Goal: Check status: Check status

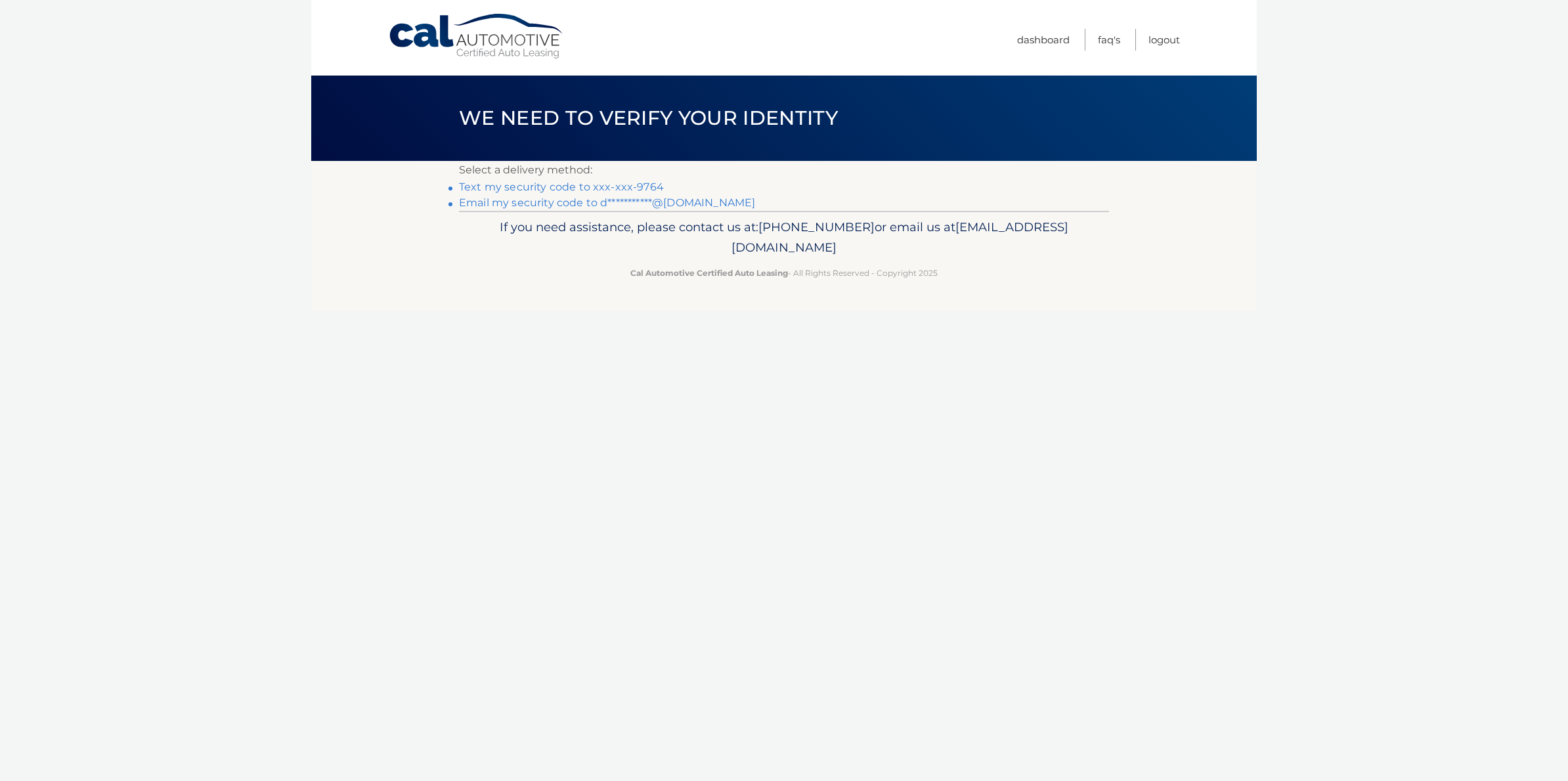
click at [508, 187] on link "Text my security code to xxx-xxx-9764" at bounding box center [561, 187] width 205 height 12
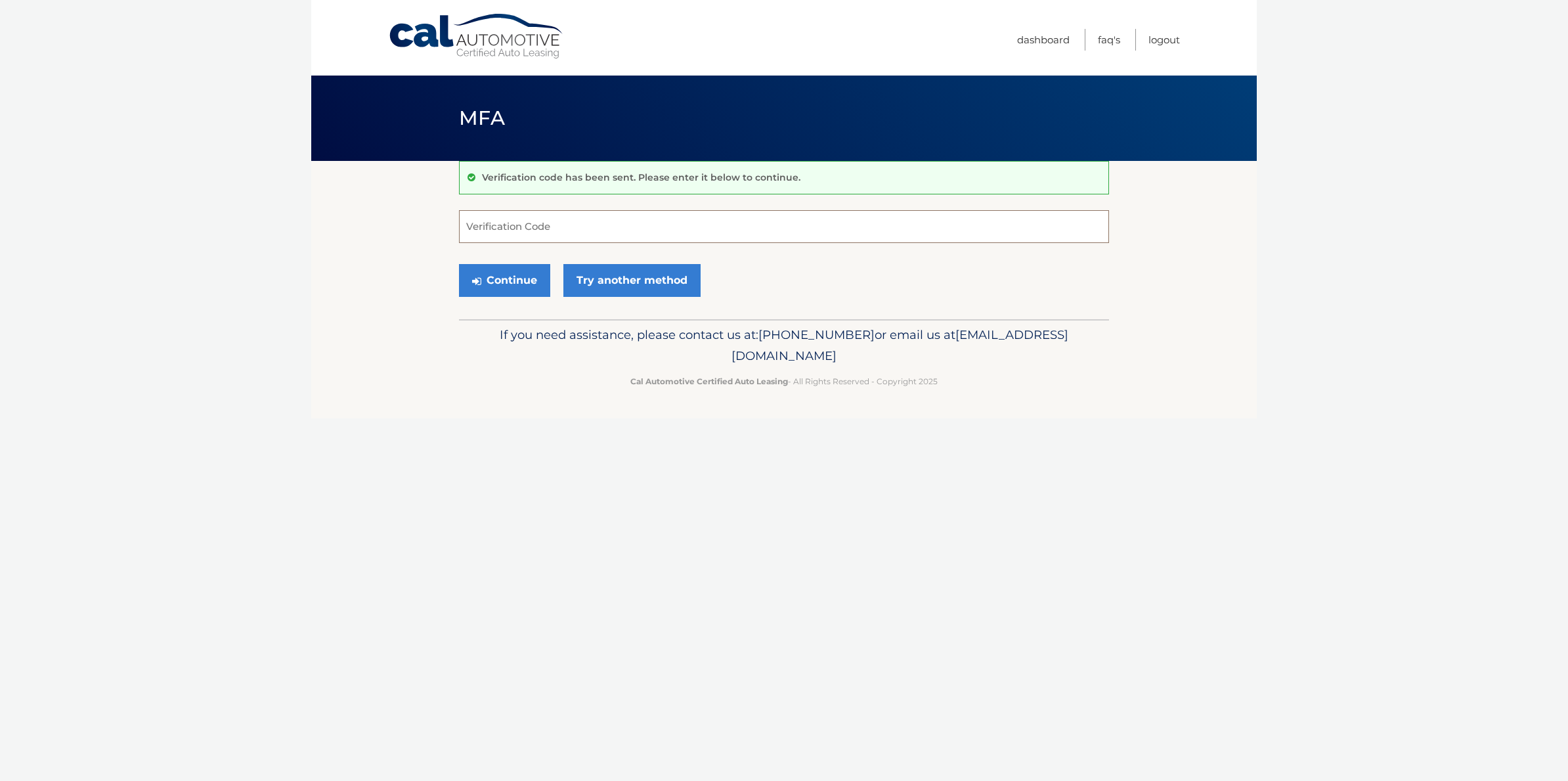
click at [494, 224] on input "Verification Code" at bounding box center [784, 227] width 650 height 33
click at [479, 225] on input "Verification Code" at bounding box center [784, 227] width 650 height 33
type input "516610"
click at [468, 273] on button "Continue" at bounding box center [505, 281] width 92 height 33
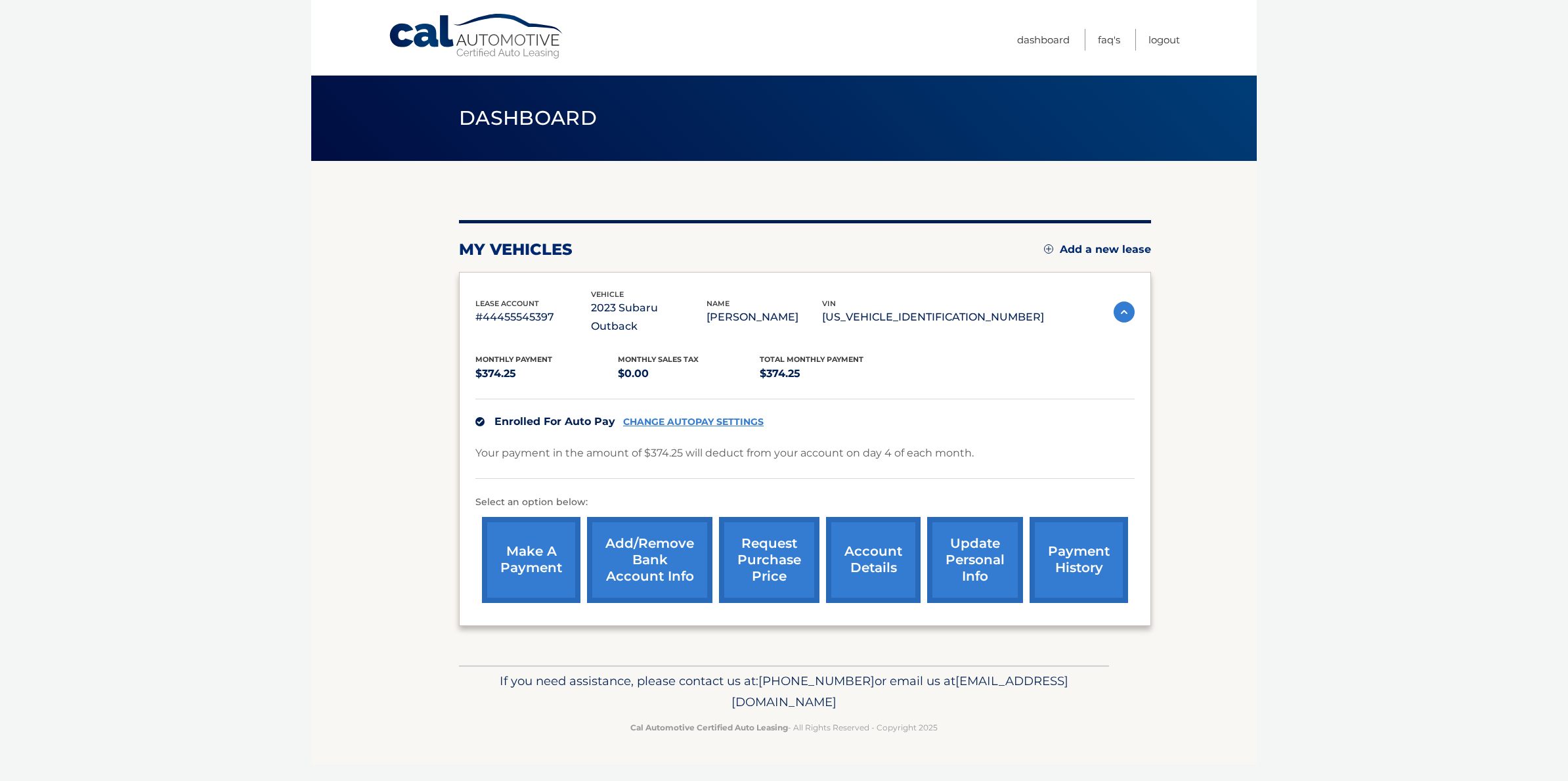
click at [1090, 557] on link "payment history" at bounding box center [1079, 560] width 98 height 86
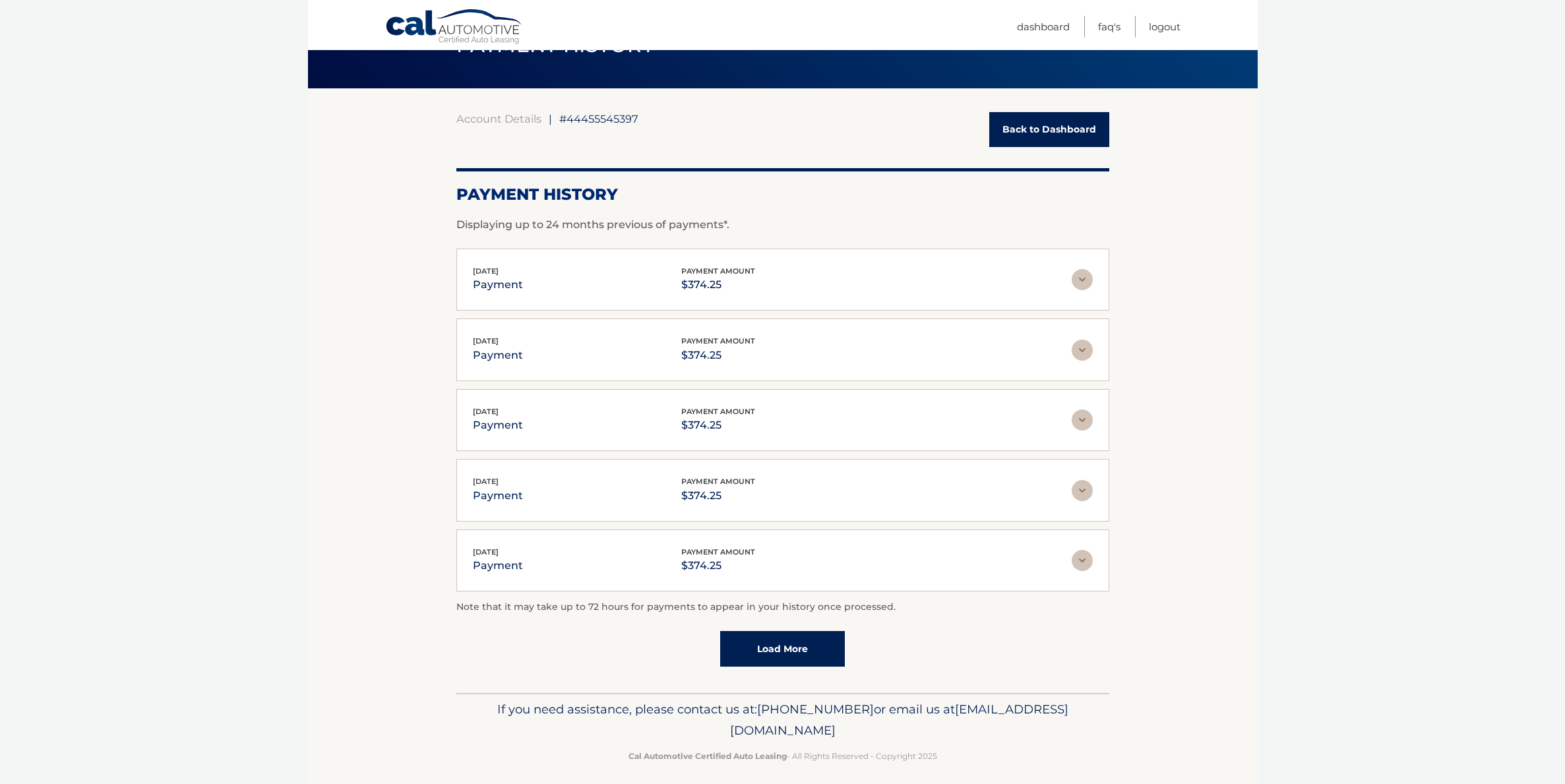
scroll to position [82, 0]
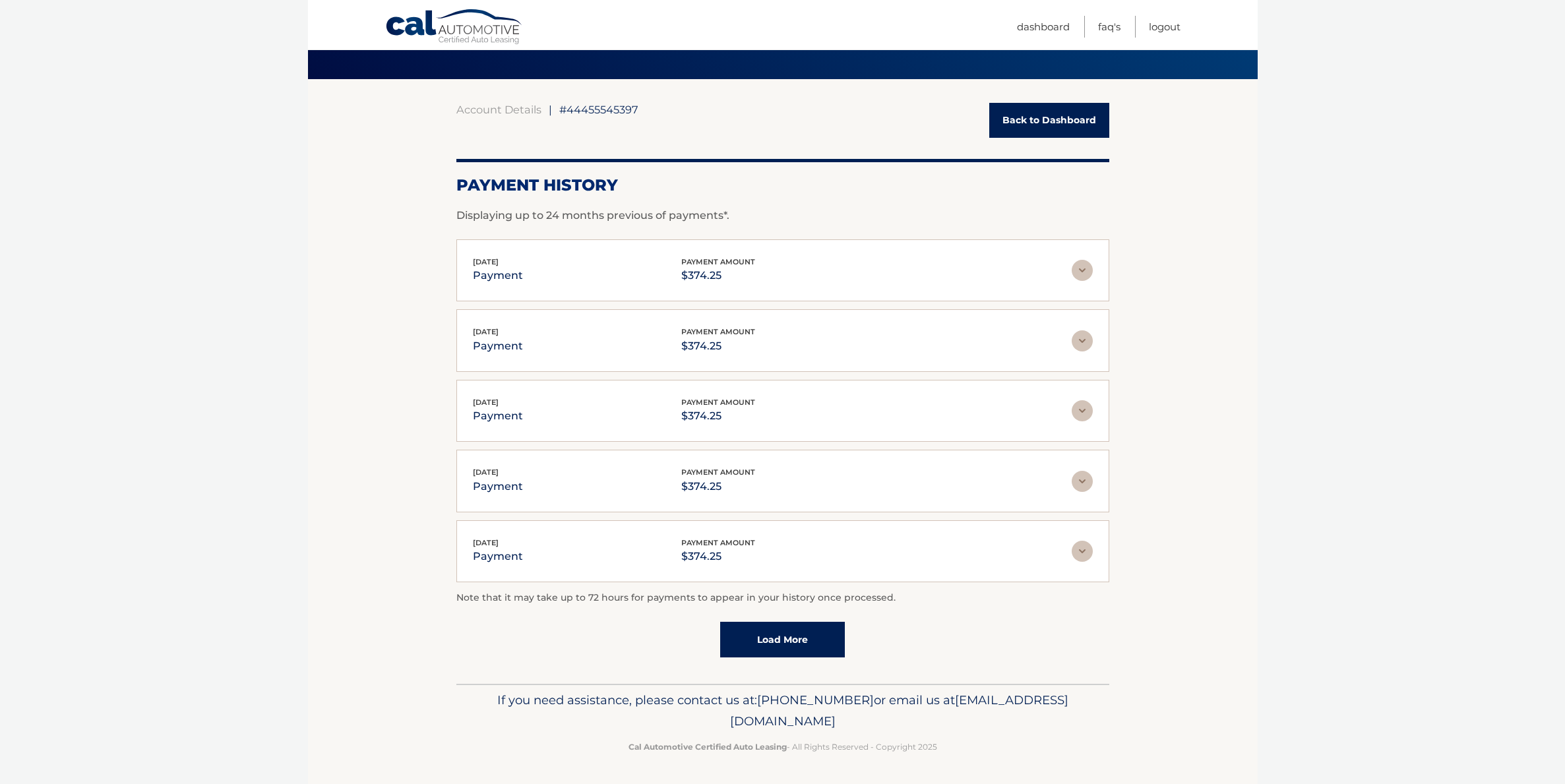
click at [806, 639] on link "Load More" at bounding box center [782, 639] width 125 height 35
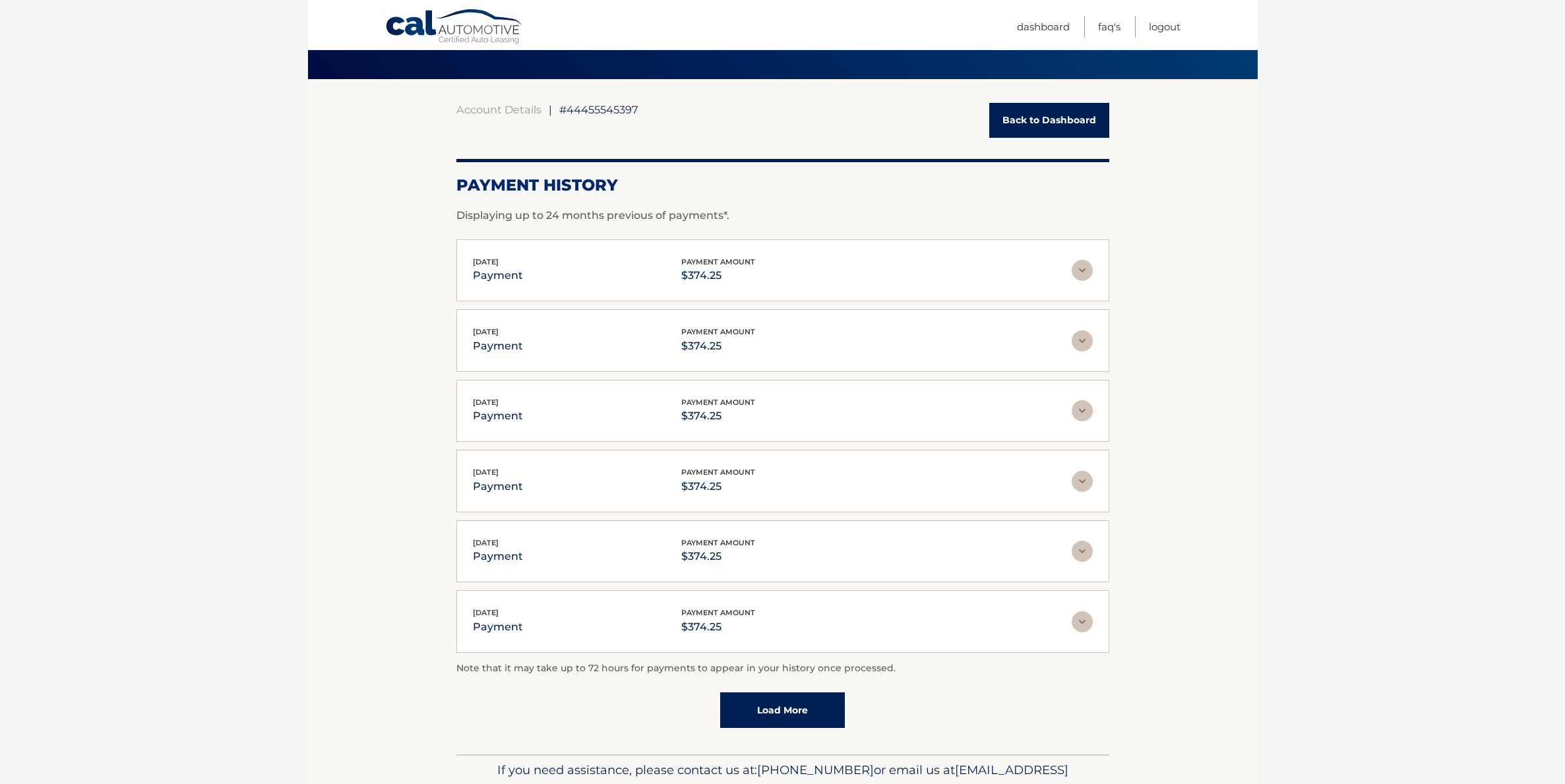
click at [803, 715] on link "Load More" at bounding box center [782, 710] width 125 height 35
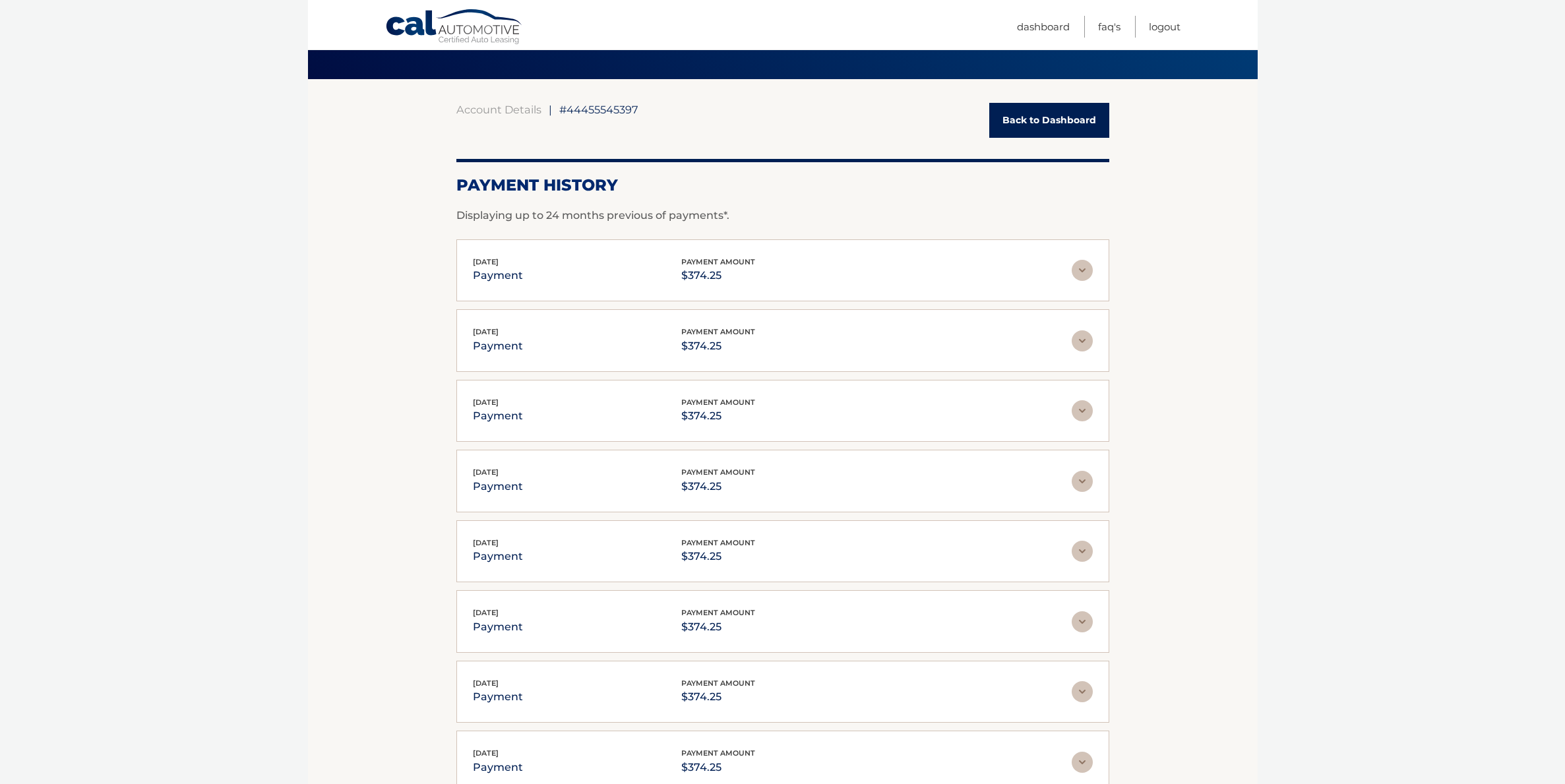
scroll to position [504, 0]
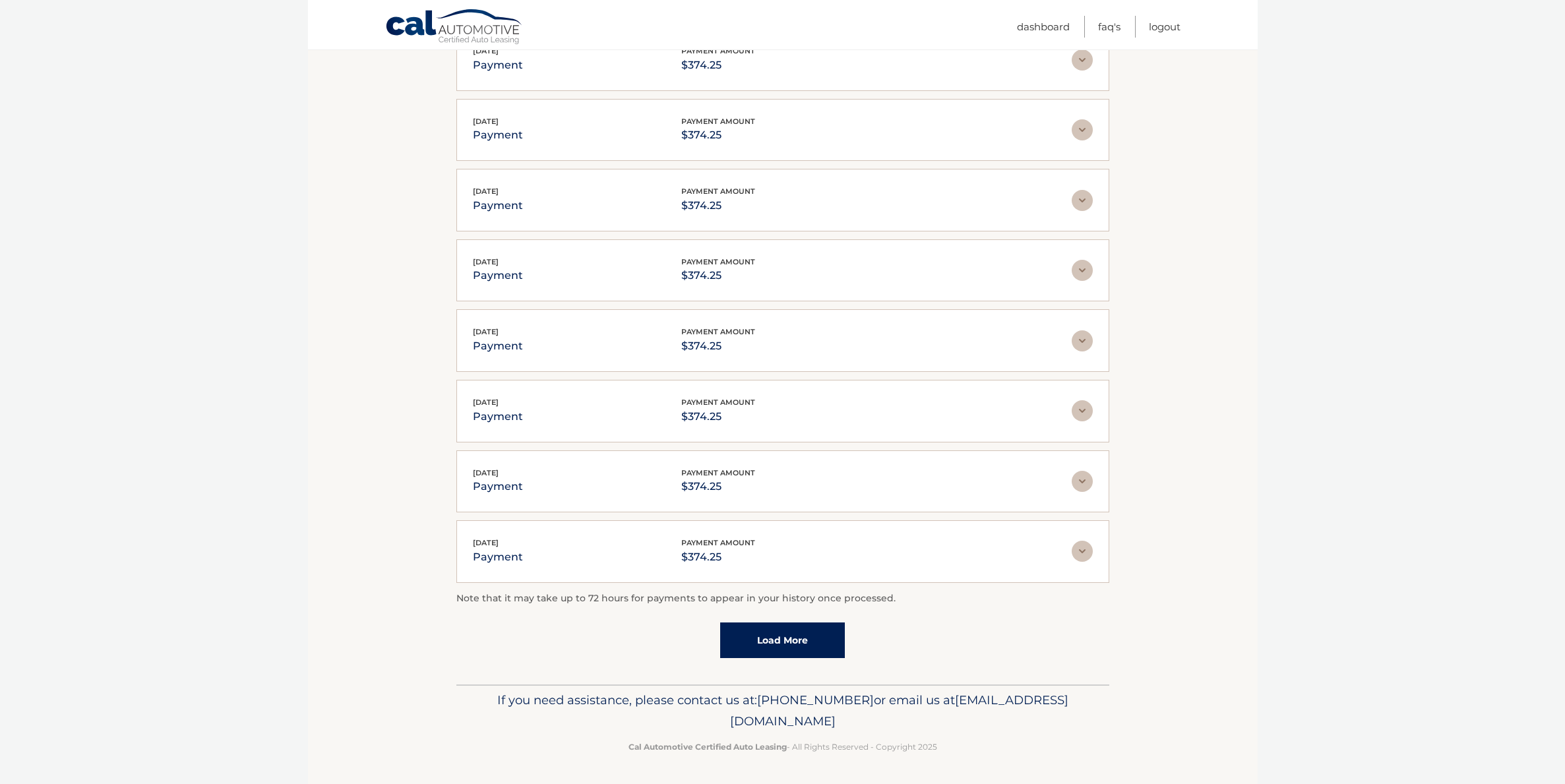
click at [756, 639] on link "Load More" at bounding box center [782, 640] width 125 height 35
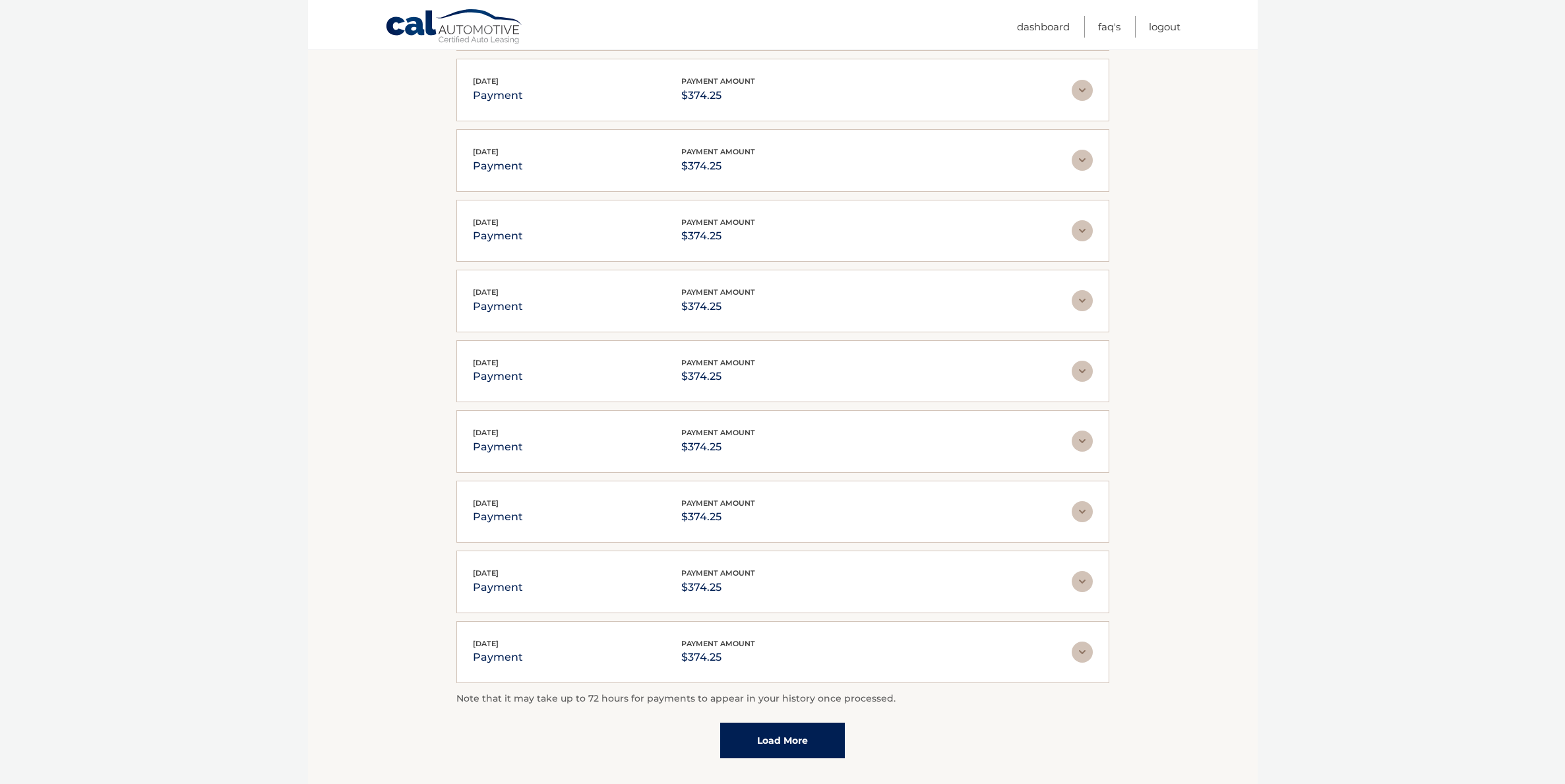
scroll to position [855, 0]
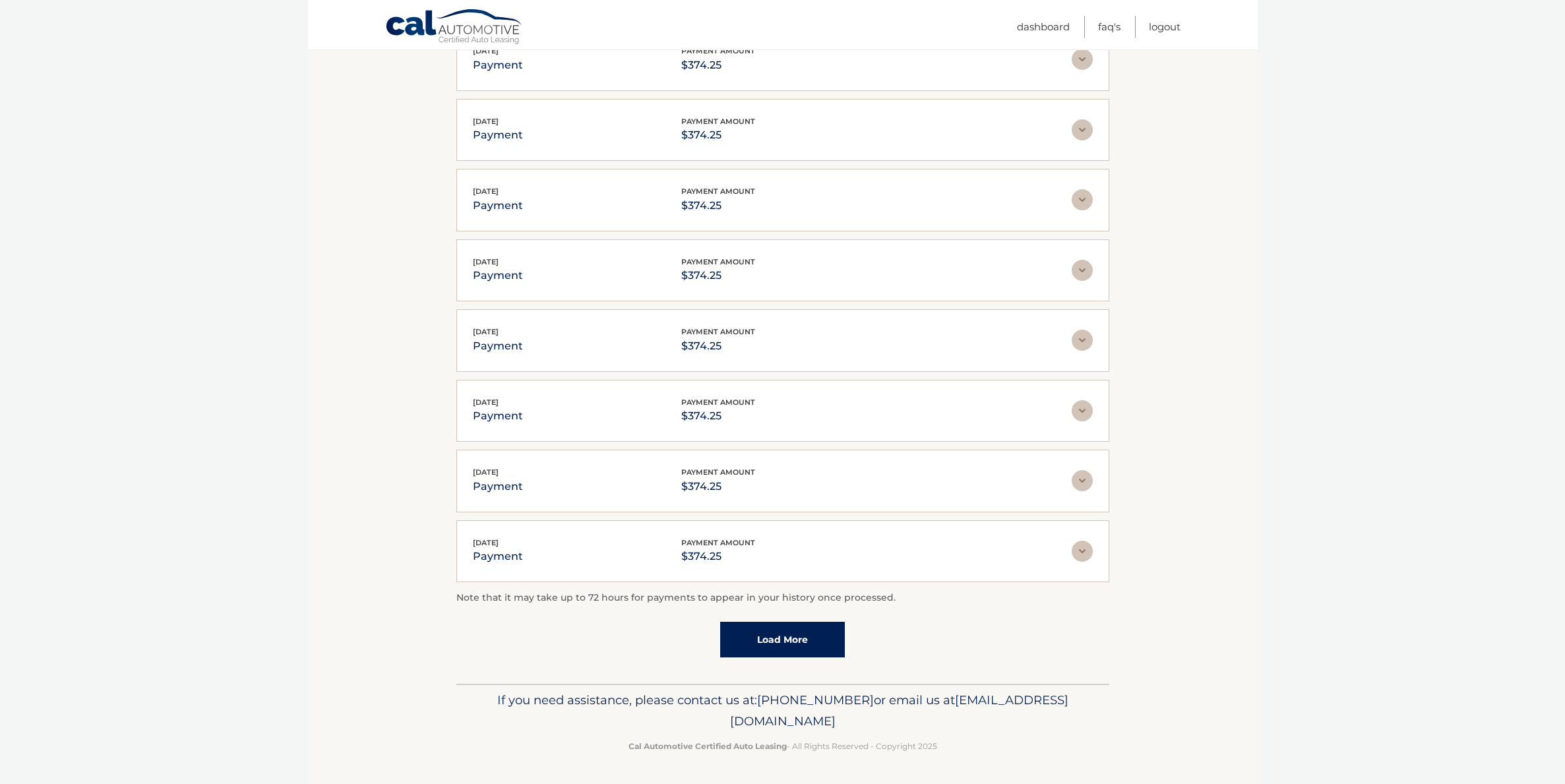
click at [759, 637] on link "Load More" at bounding box center [782, 639] width 125 height 35
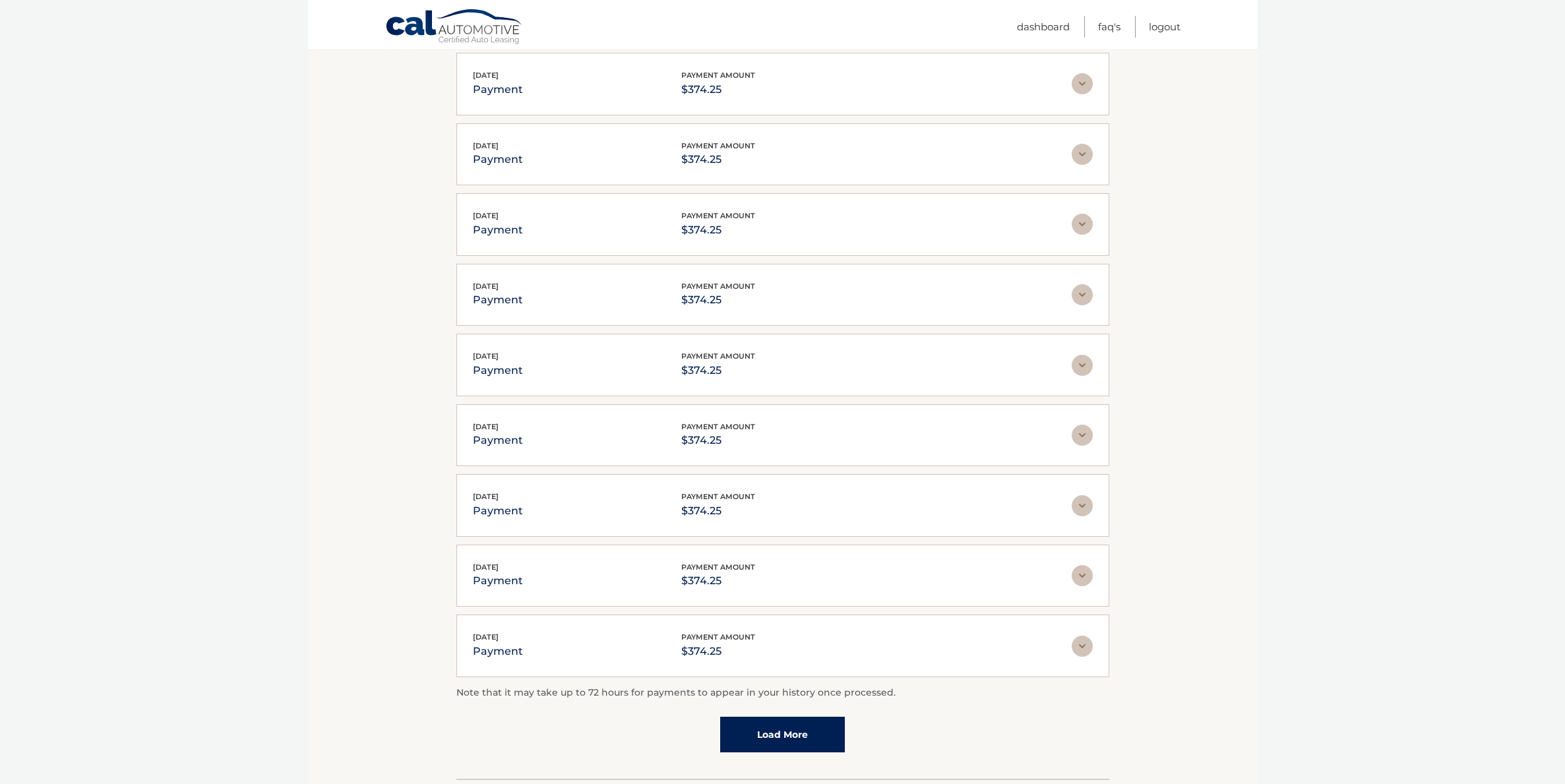
scroll to position [1206, 0]
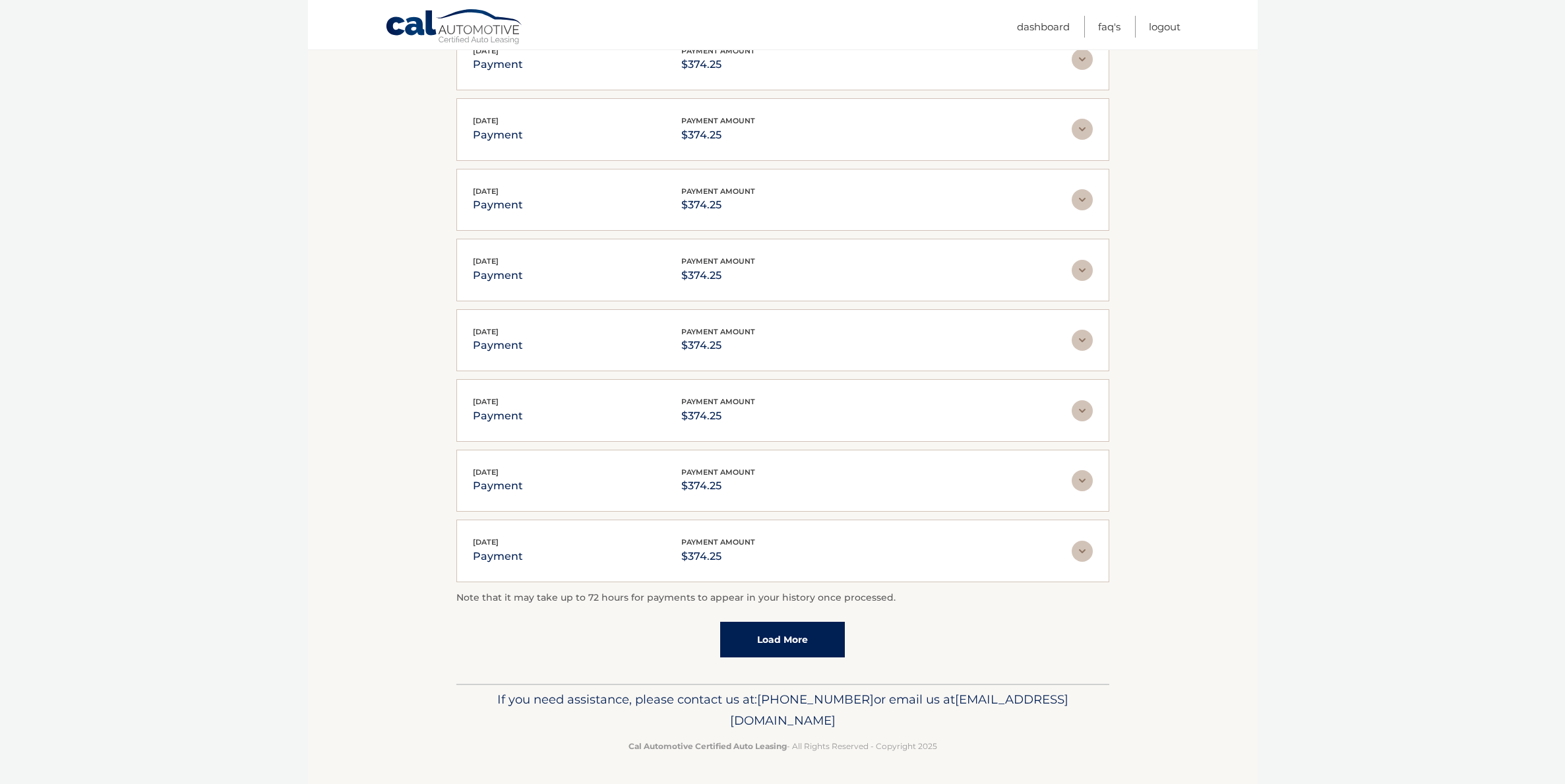
click at [787, 636] on link "Load More" at bounding box center [782, 639] width 125 height 35
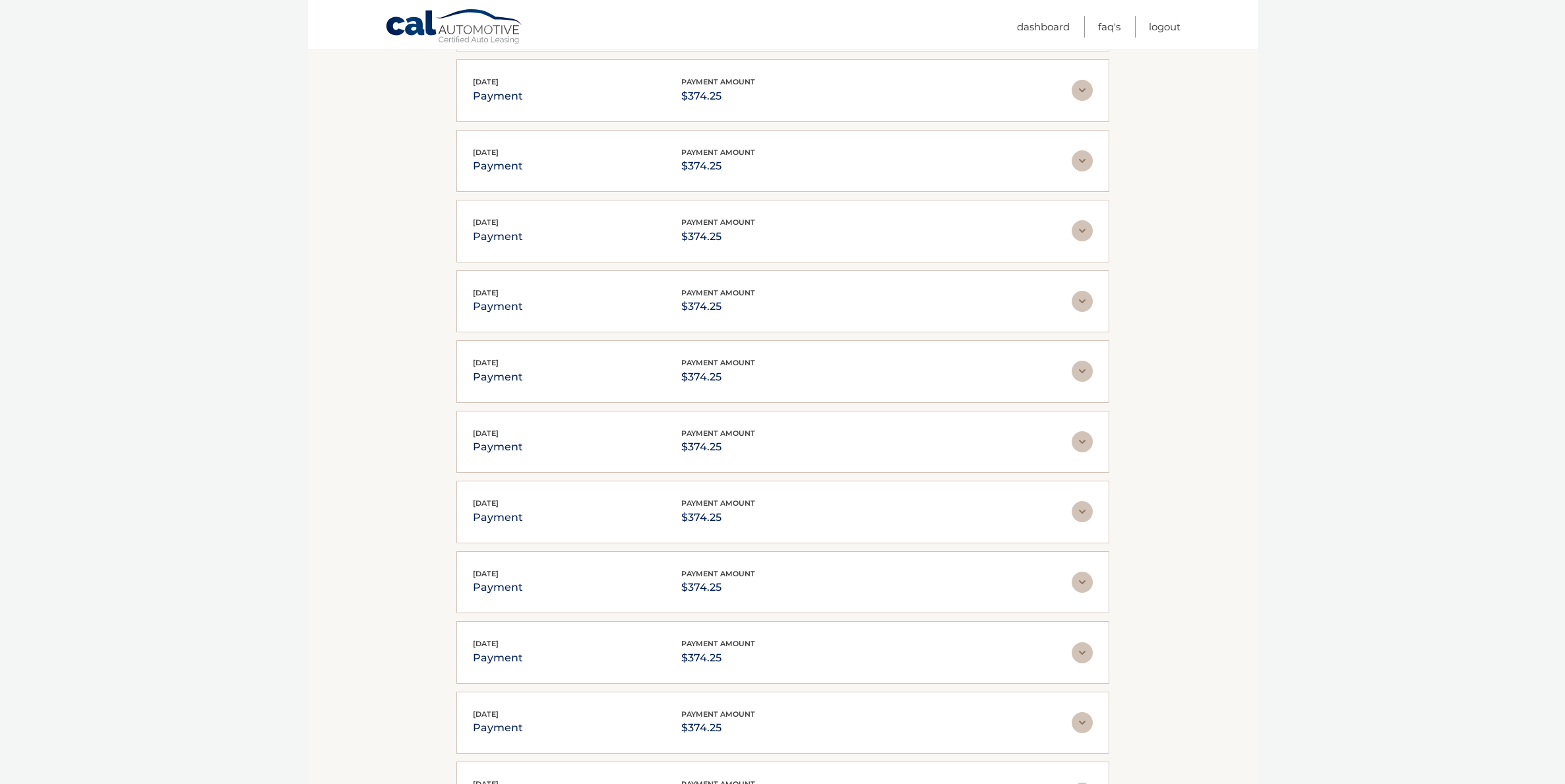
scroll to position [1381, 0]
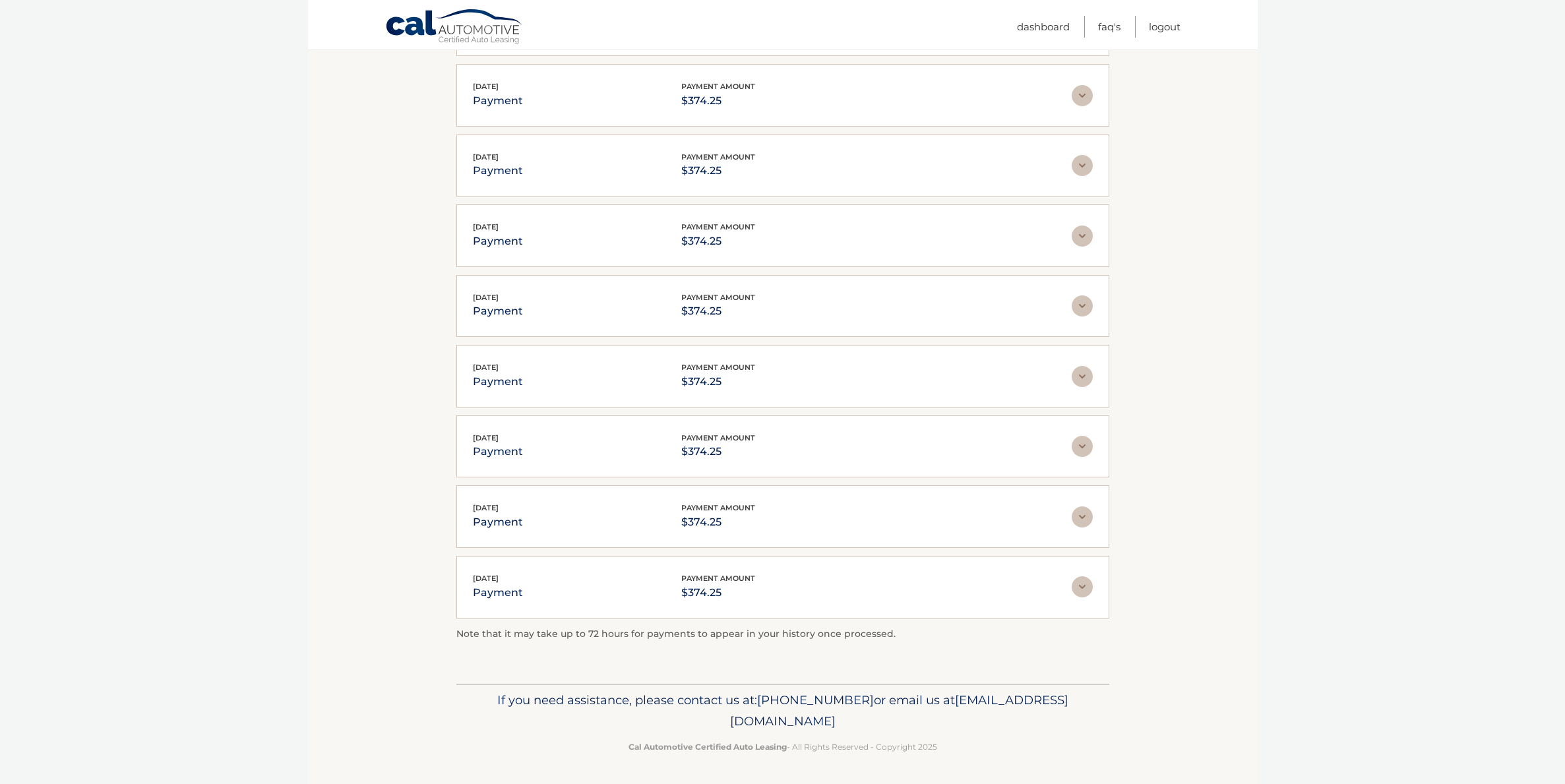
click at [496, 593] on p "payment" at bounding box center [497, 593] width 50 height 18
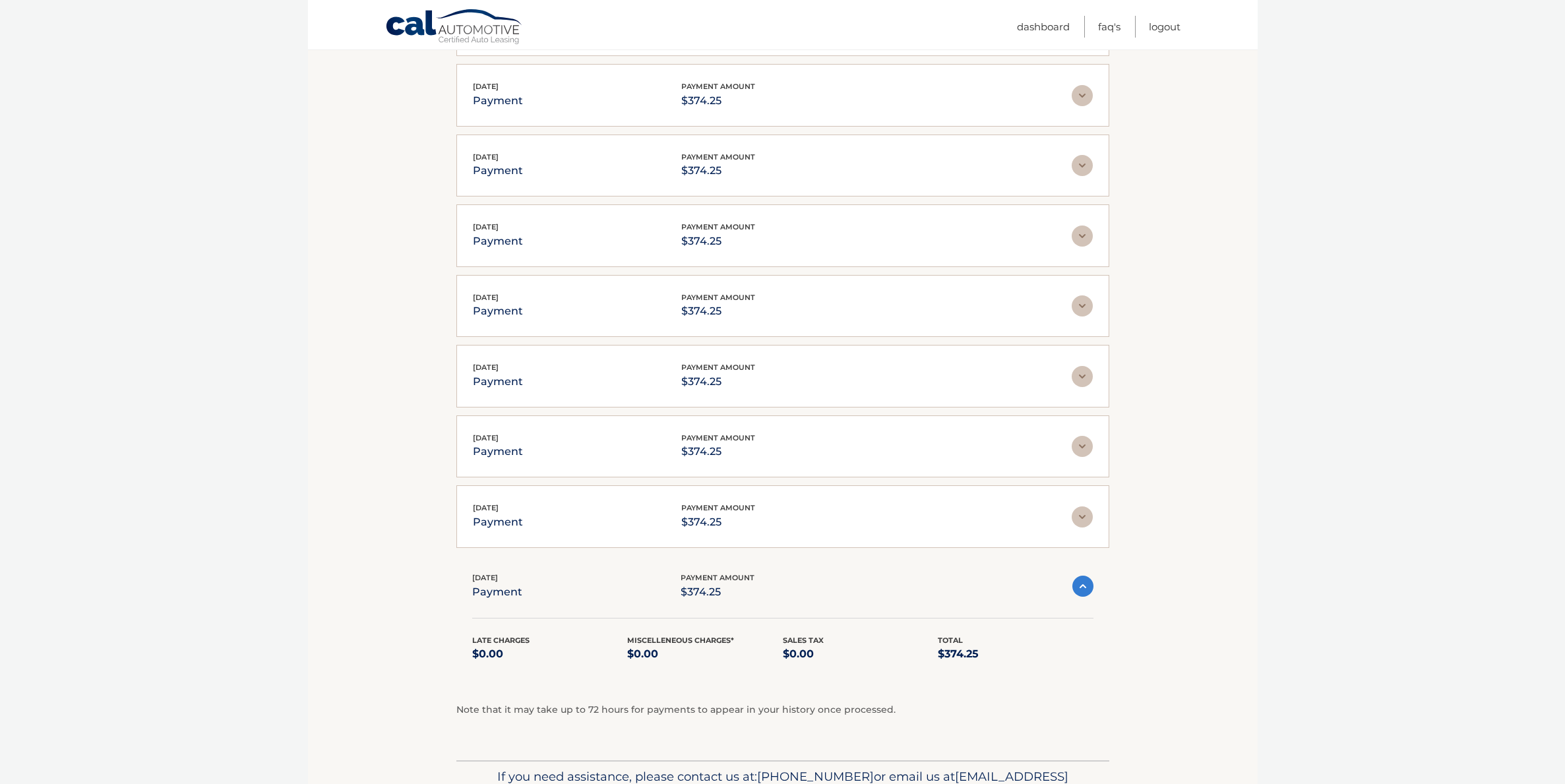
click at [492, 523] on p "payment" at bounding box center [497, 522] width 50 height 18
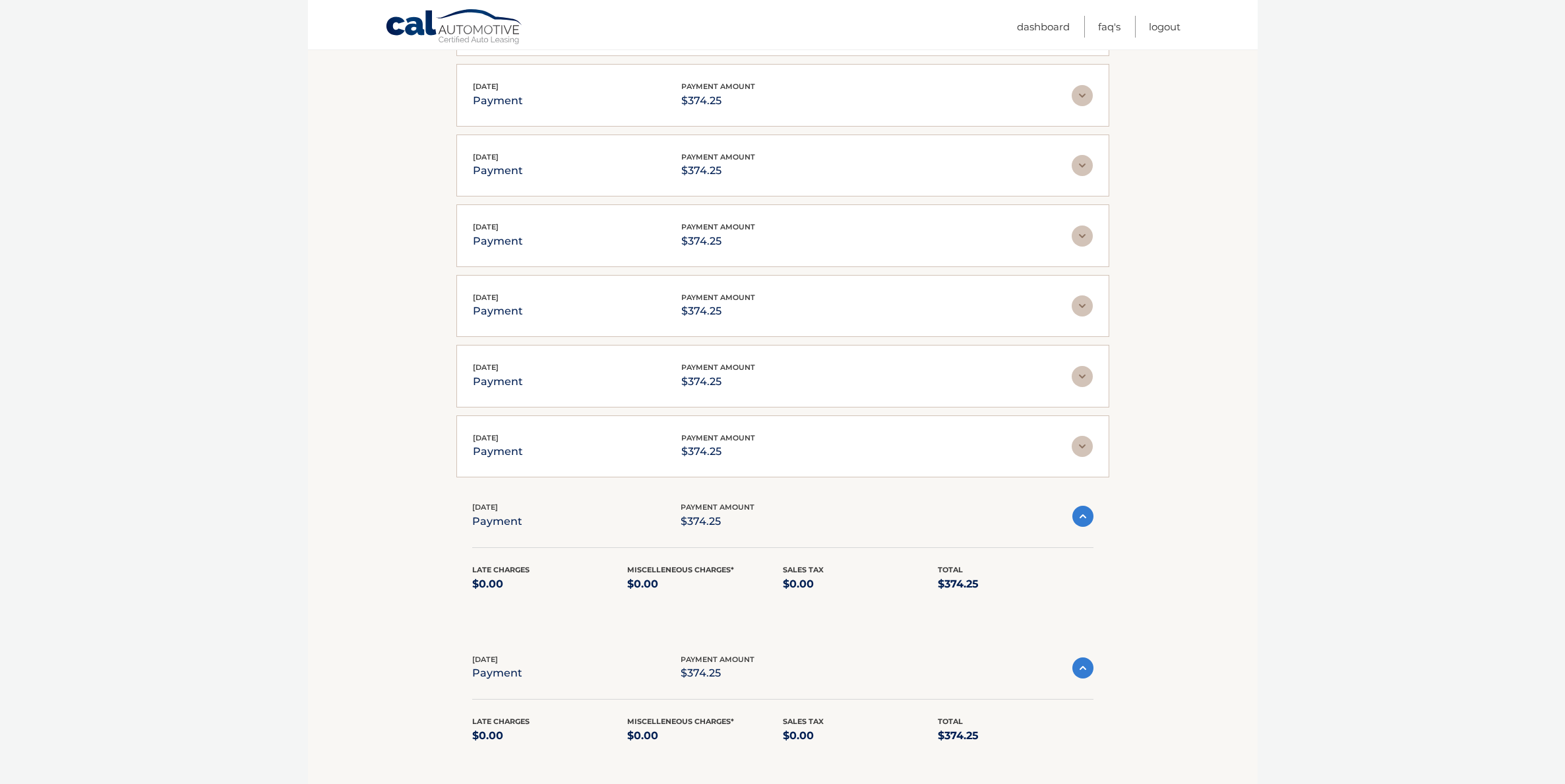
click at [491, 436] on span "[DATE]" at bounding box center [485, 437] width 25 height 9
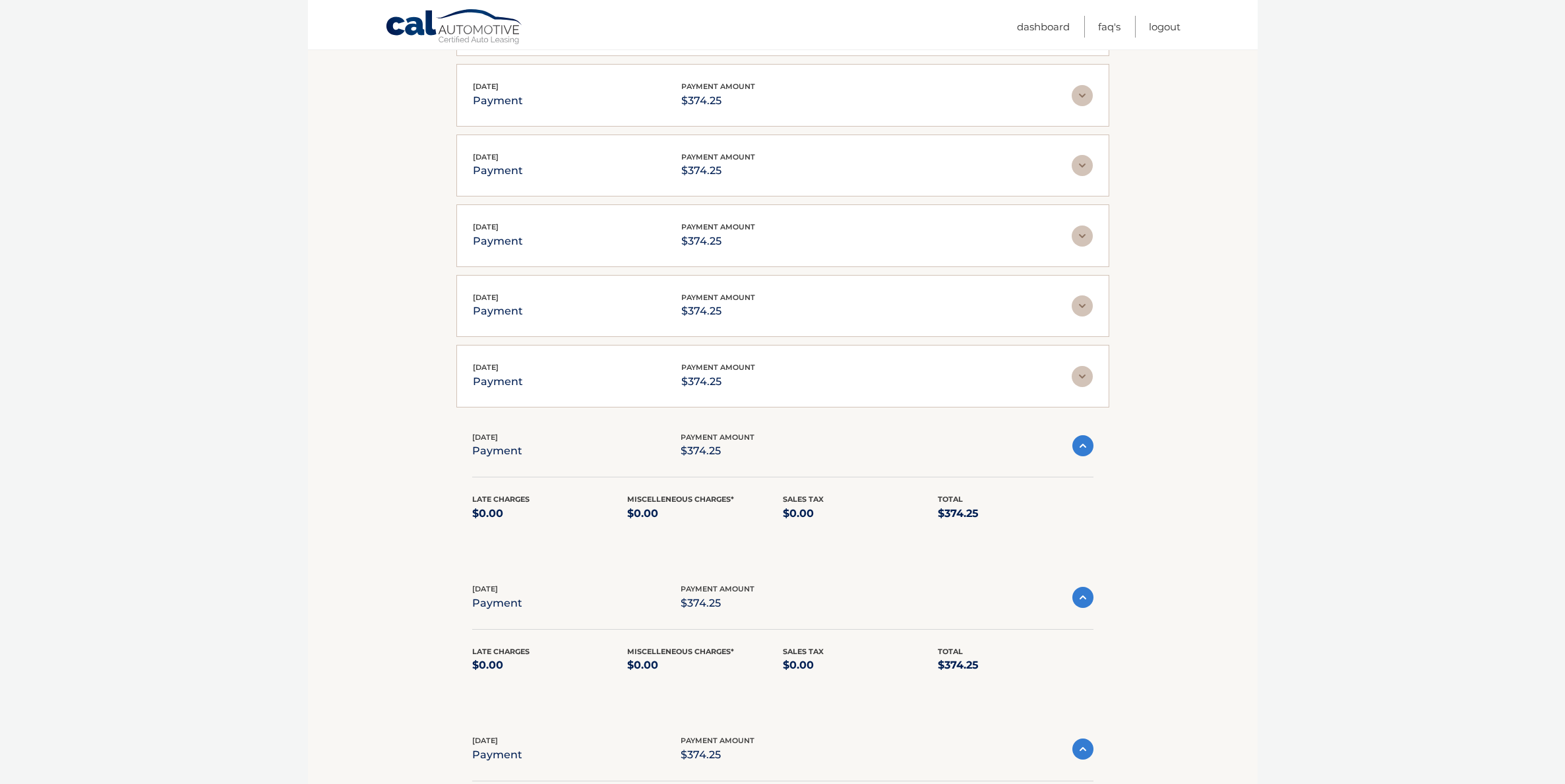
click at [492, 389] on p "payment" at bounding box center [497, 381] width 50 height 18
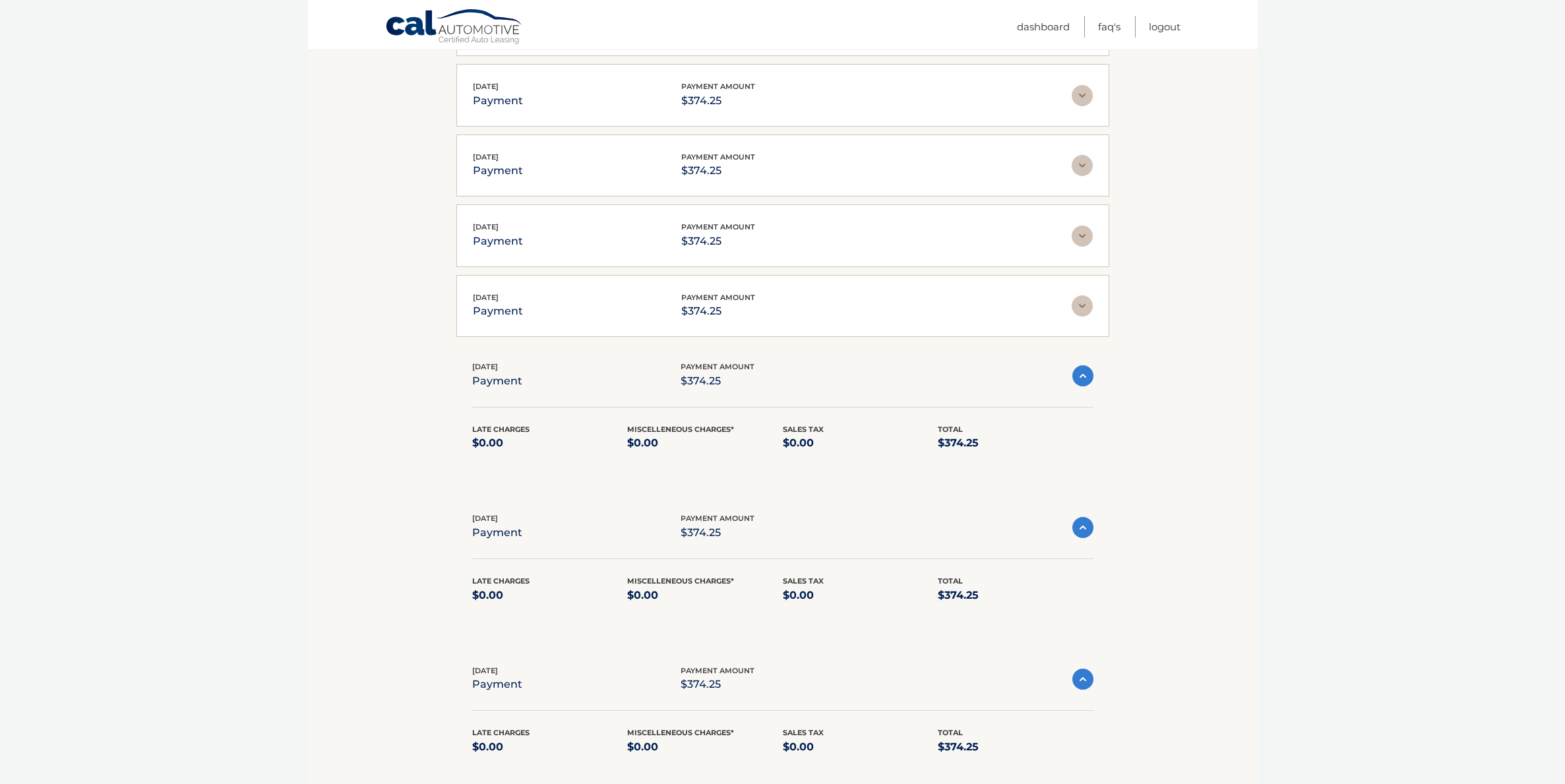
drag, startPoint x: 497, startPoint y: 313, endPoint x: 498, endPoint y: 246, distance: 67.0
click at [497, 313] on p "payment" at bounding box center [497, 311] width 50 height 18
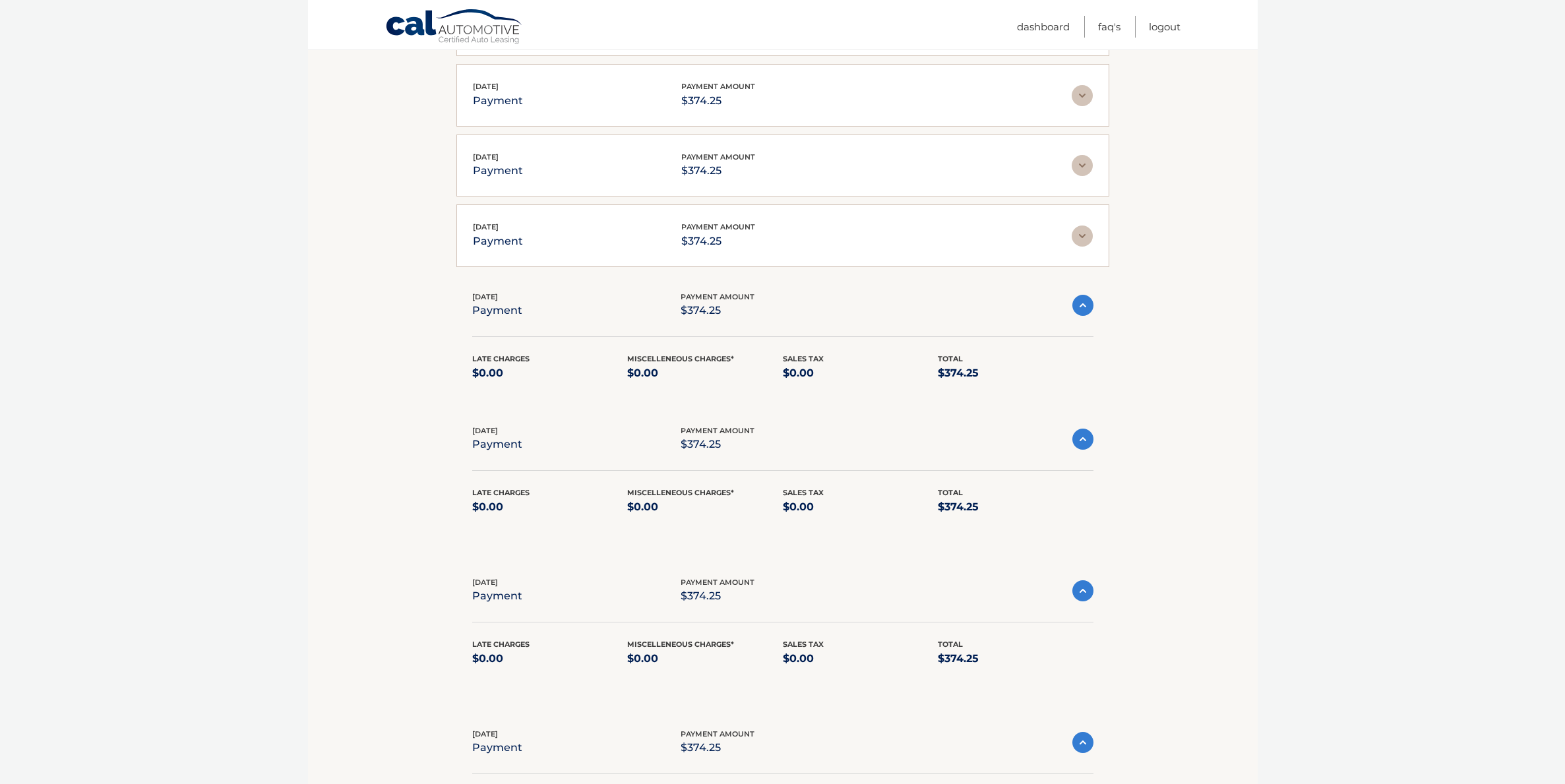
click at [497, 246] on p "payment" at bounding box center [497, 241] width 50 height 18
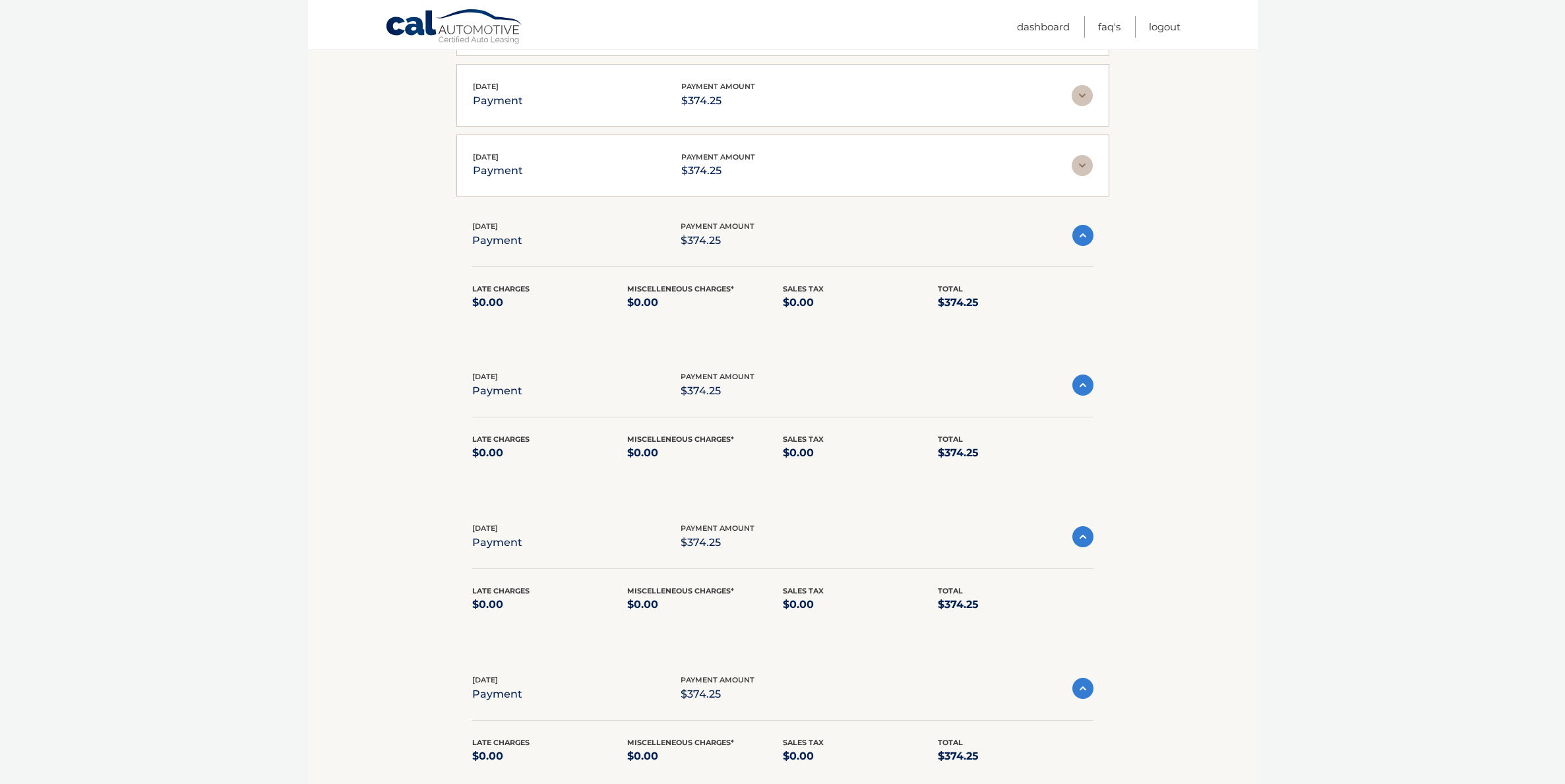
click at [493, 182] on div "[DATE] payment payment amount $374.25 Late Charges $0.00 Miscelleneous Charges*…" at bounding box center [782, 166] width 653 height 62
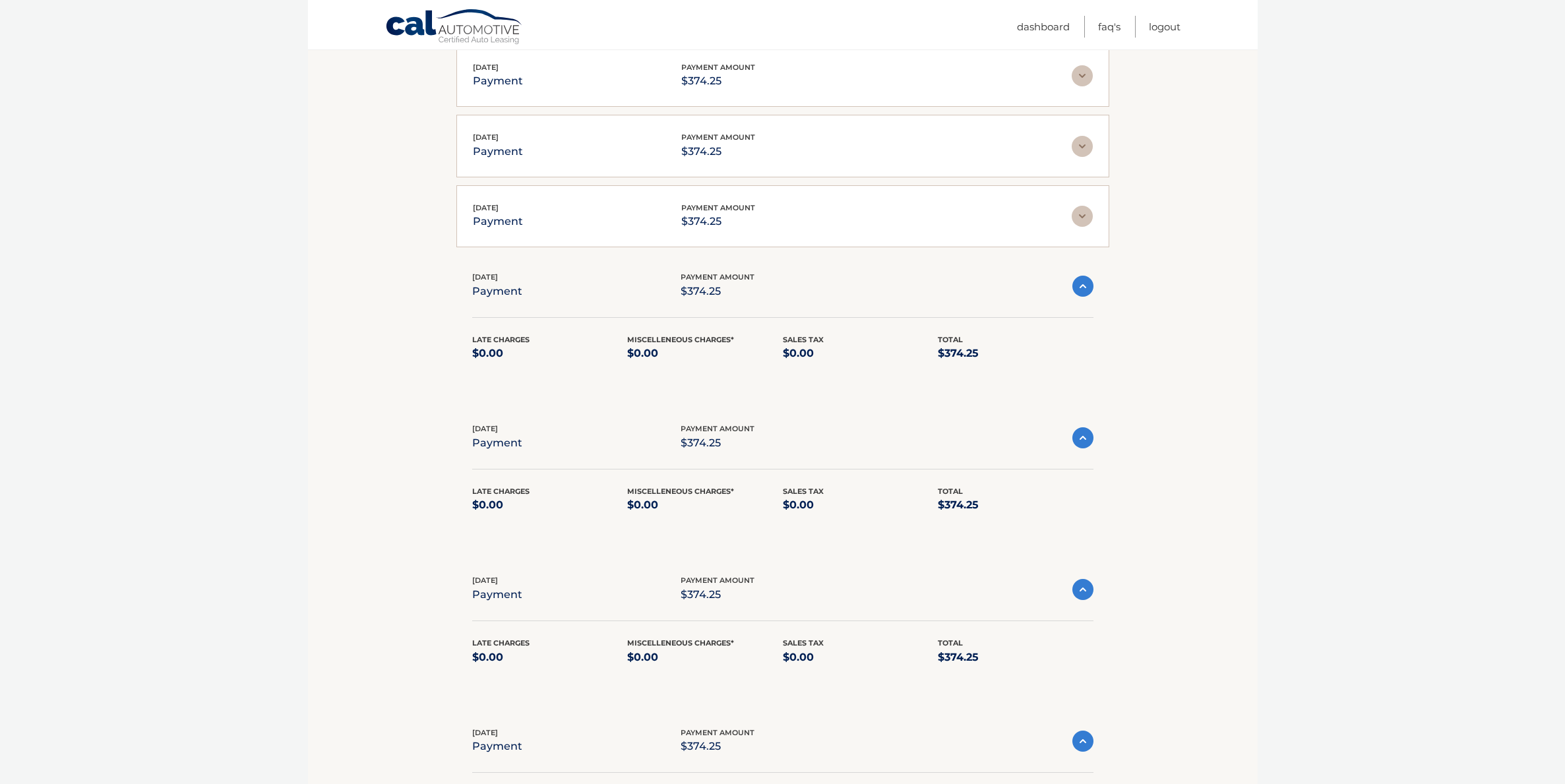
scroll to position [1330, 0]
click at [500, 228] on p "payment" at bounding box center [497, 222] width 50 height 18
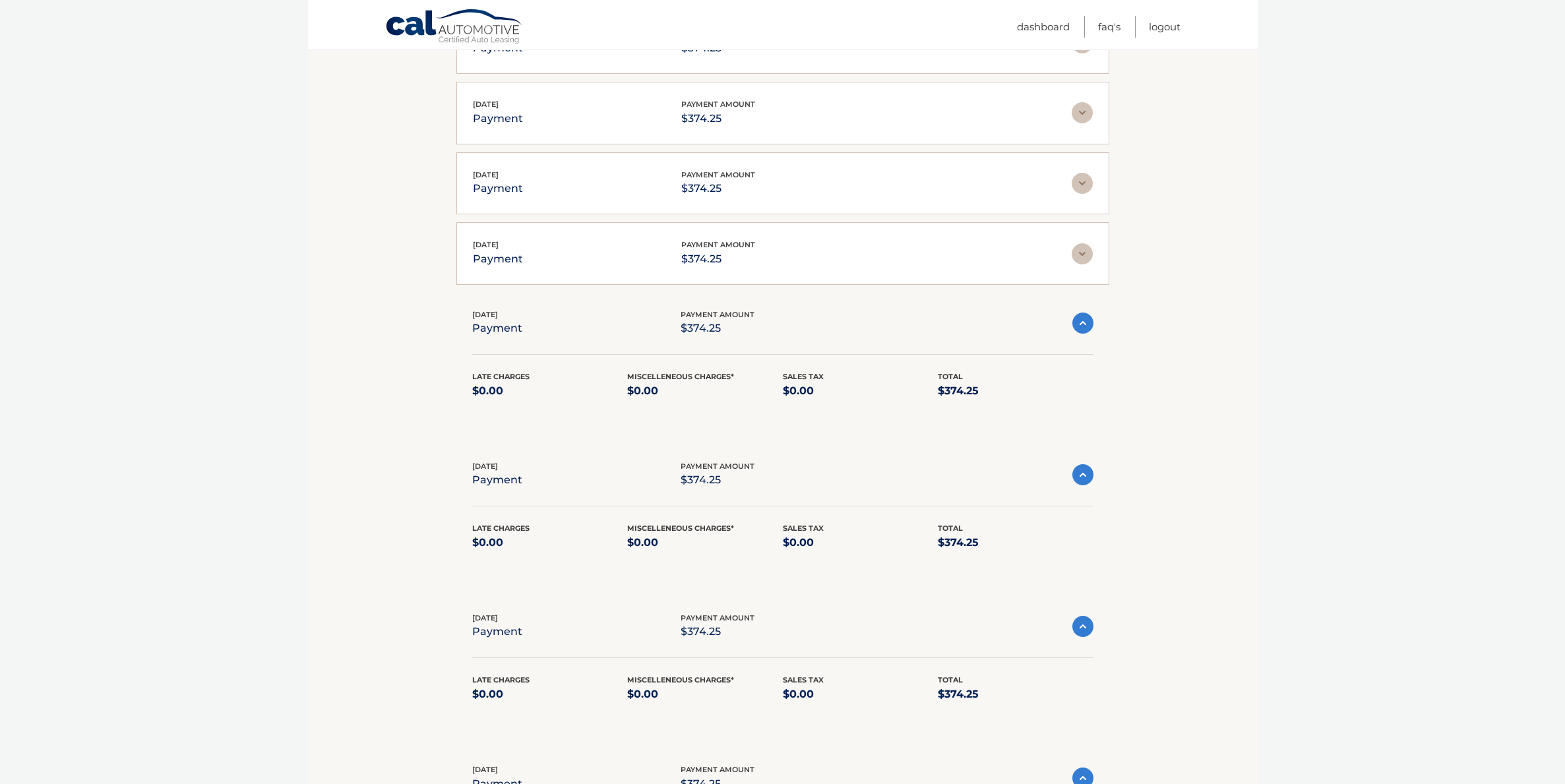
scroll to position [1192, 0]
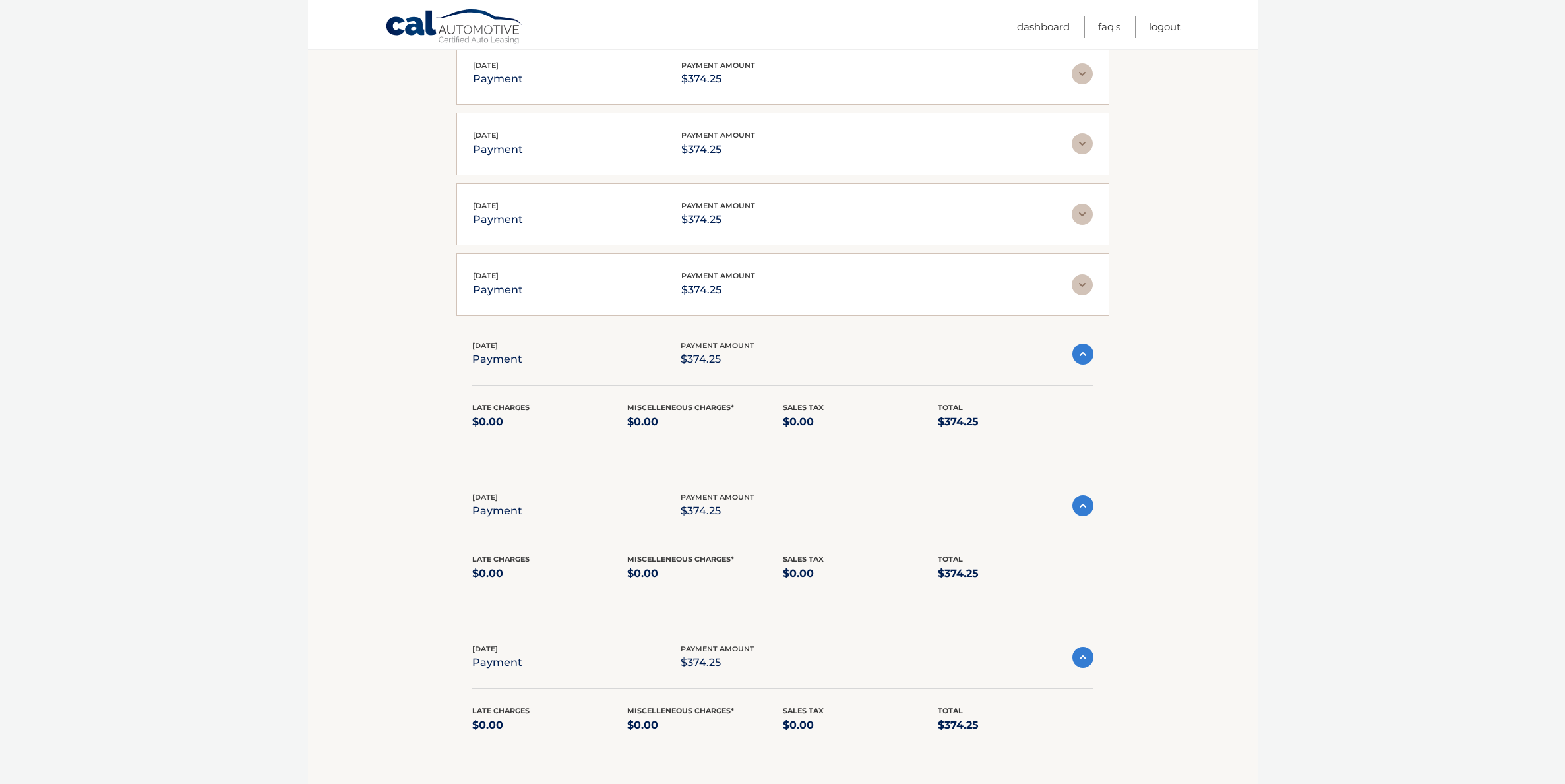
click at [496, 273] on span "[DATE]" at bounding box center [485, 275] width 25 height 9
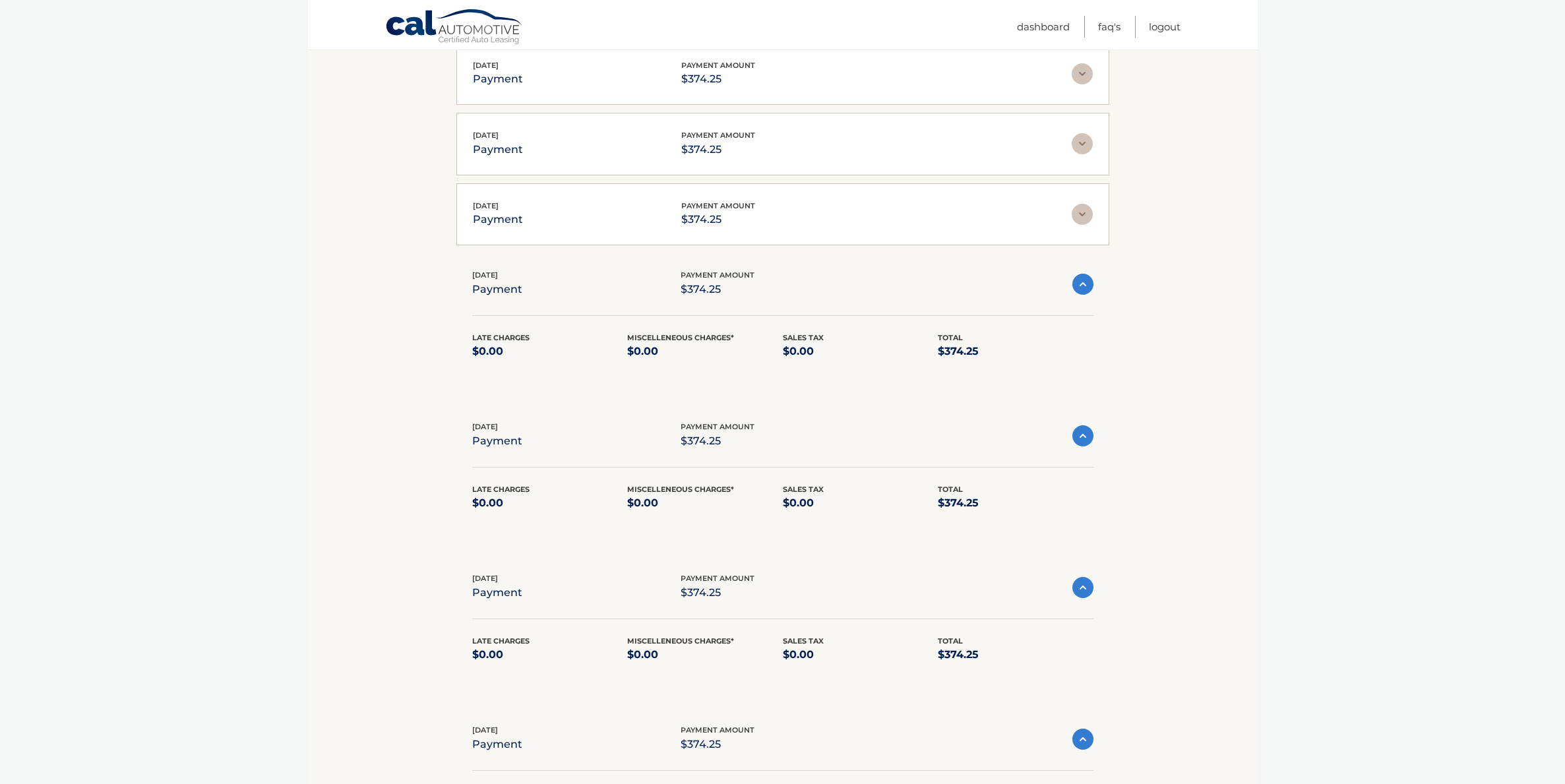
click at [508, 218] on p "payment" at bounding box center [497, 219] width 50 height 18
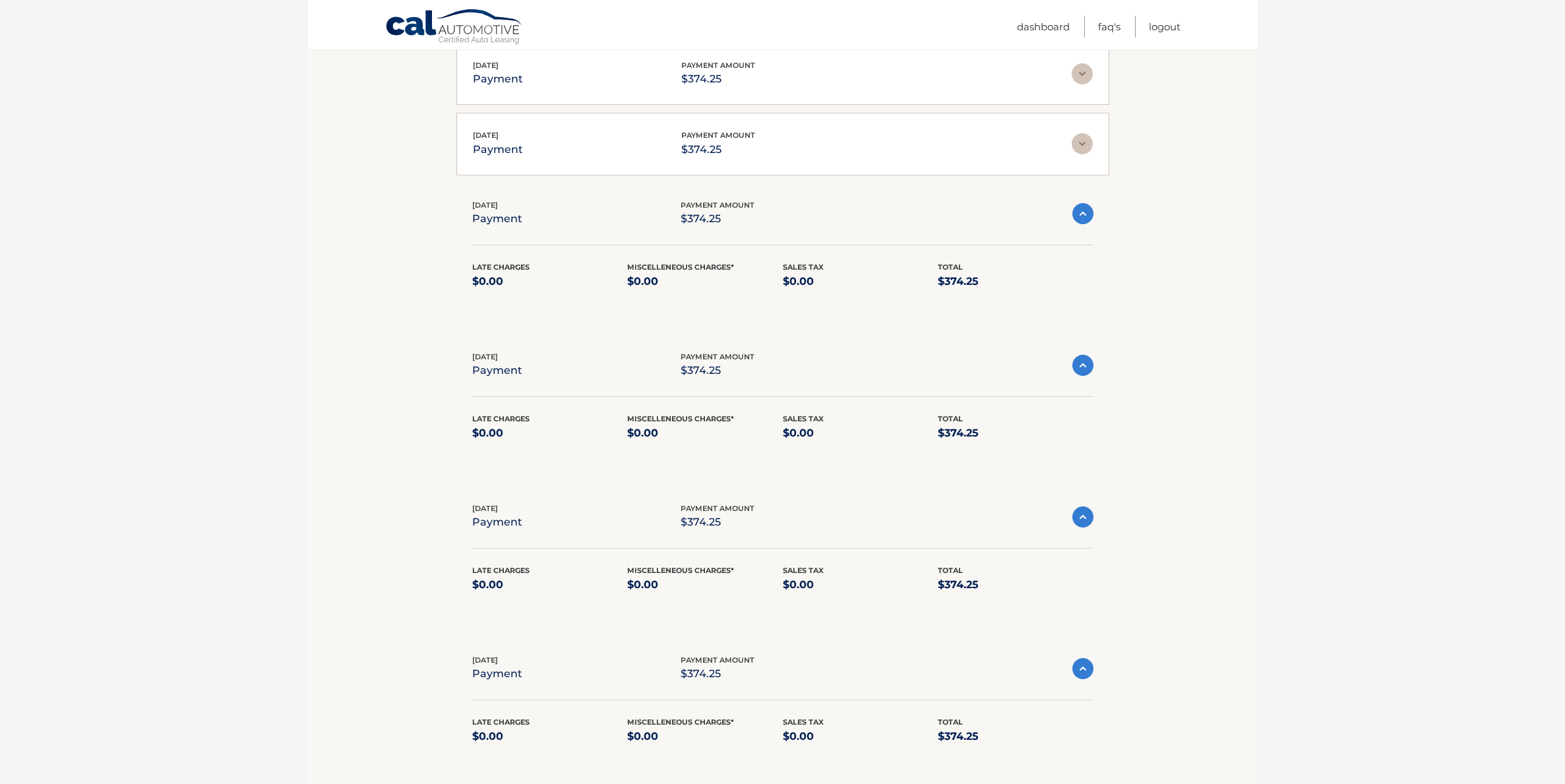
click at [503, 162] on div "[DATE] payment payment amount $374.25 Late Charges $0.00 Miscelleneous Charges*…" at bounding box center [782, 144] width 653 height 62
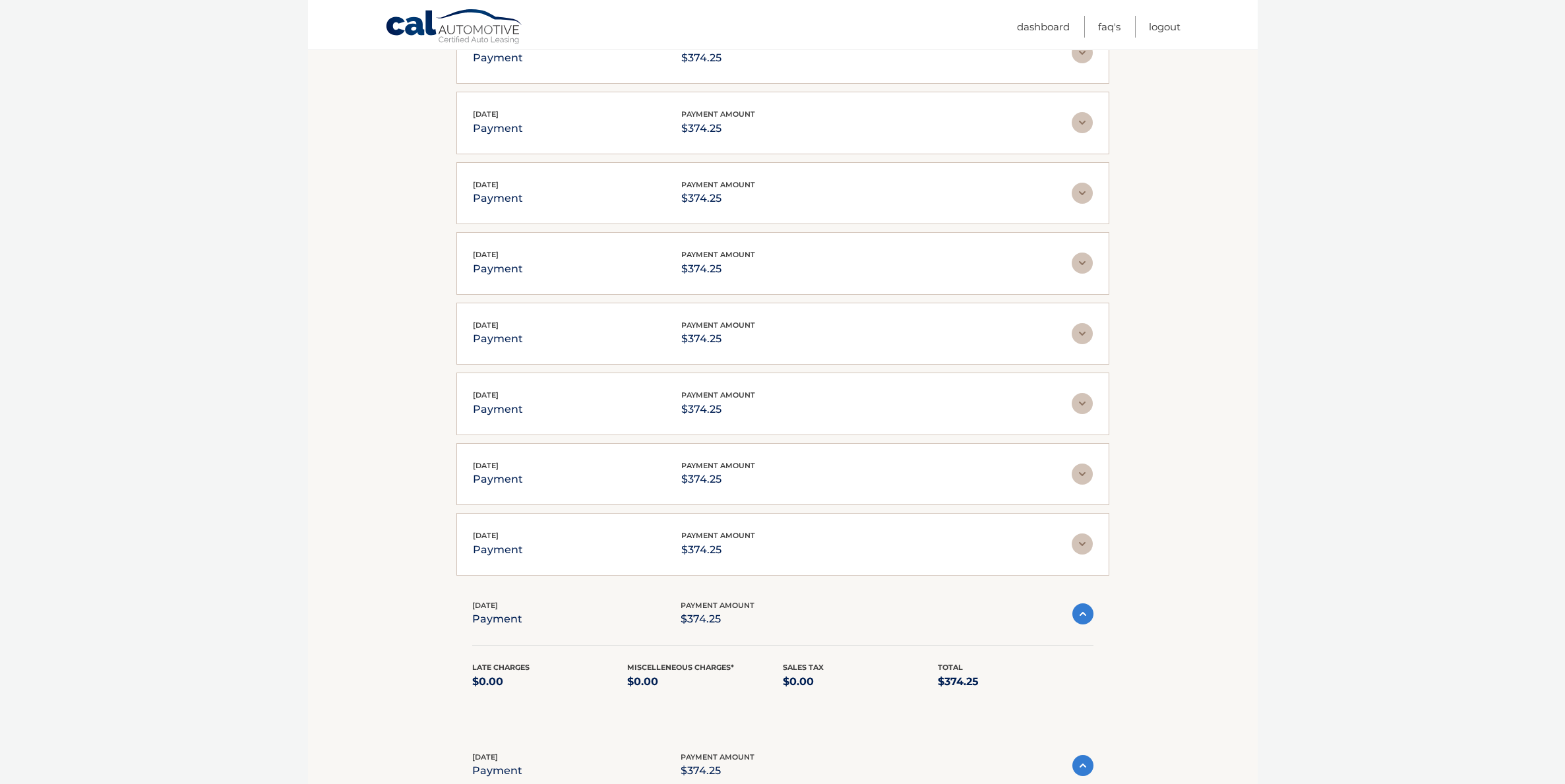
scroll to position [791, 0]
click at [496, 556] on p "payment" at bounding box center [497, 551] width 50 height 18
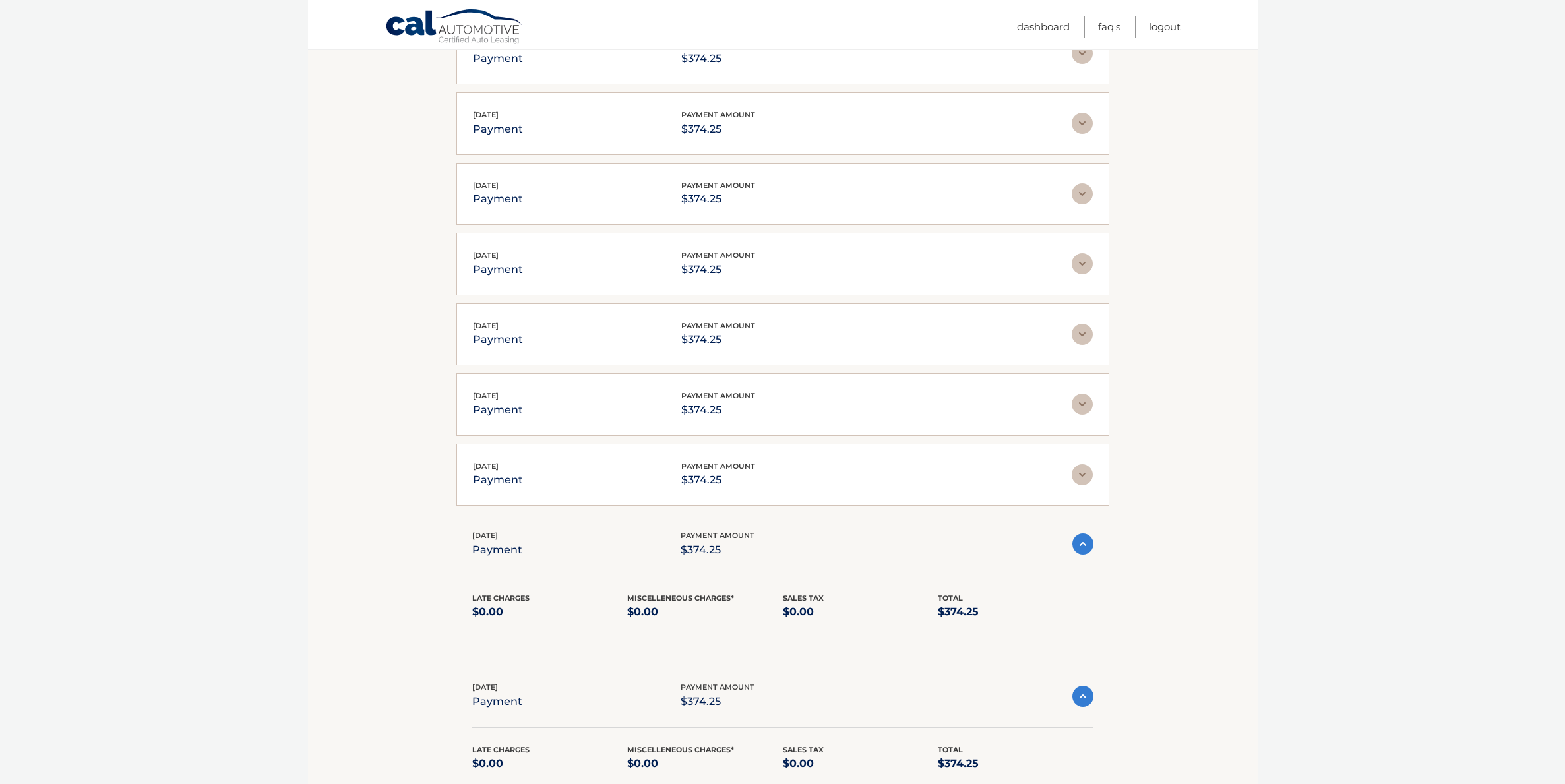
click at [502, 480] on p "payment" at bounding box center [497, 480] width 50 height 18
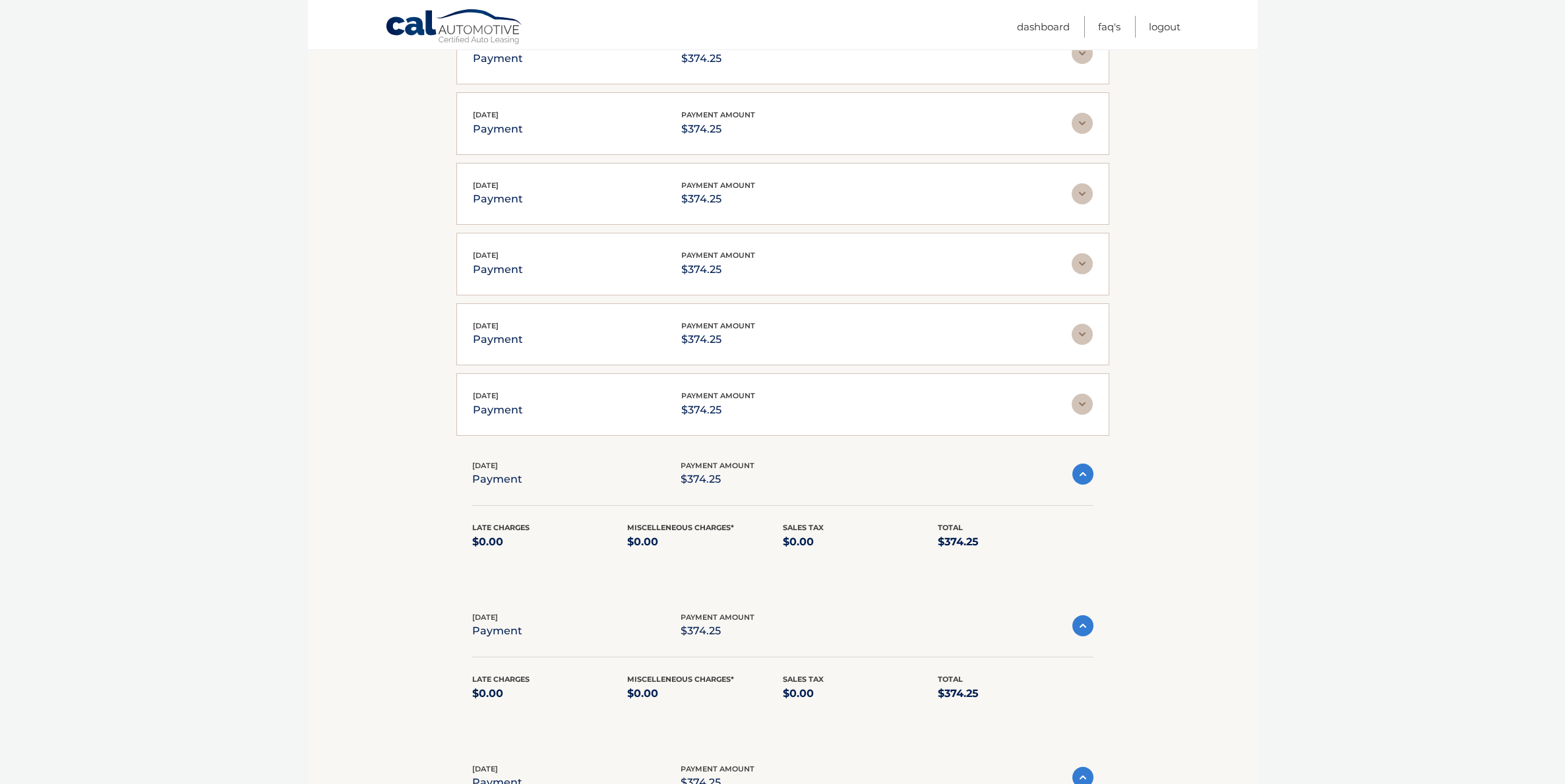
click at [501, 415] on p "payment" at bounding box center [497, 410] width 50 height 18
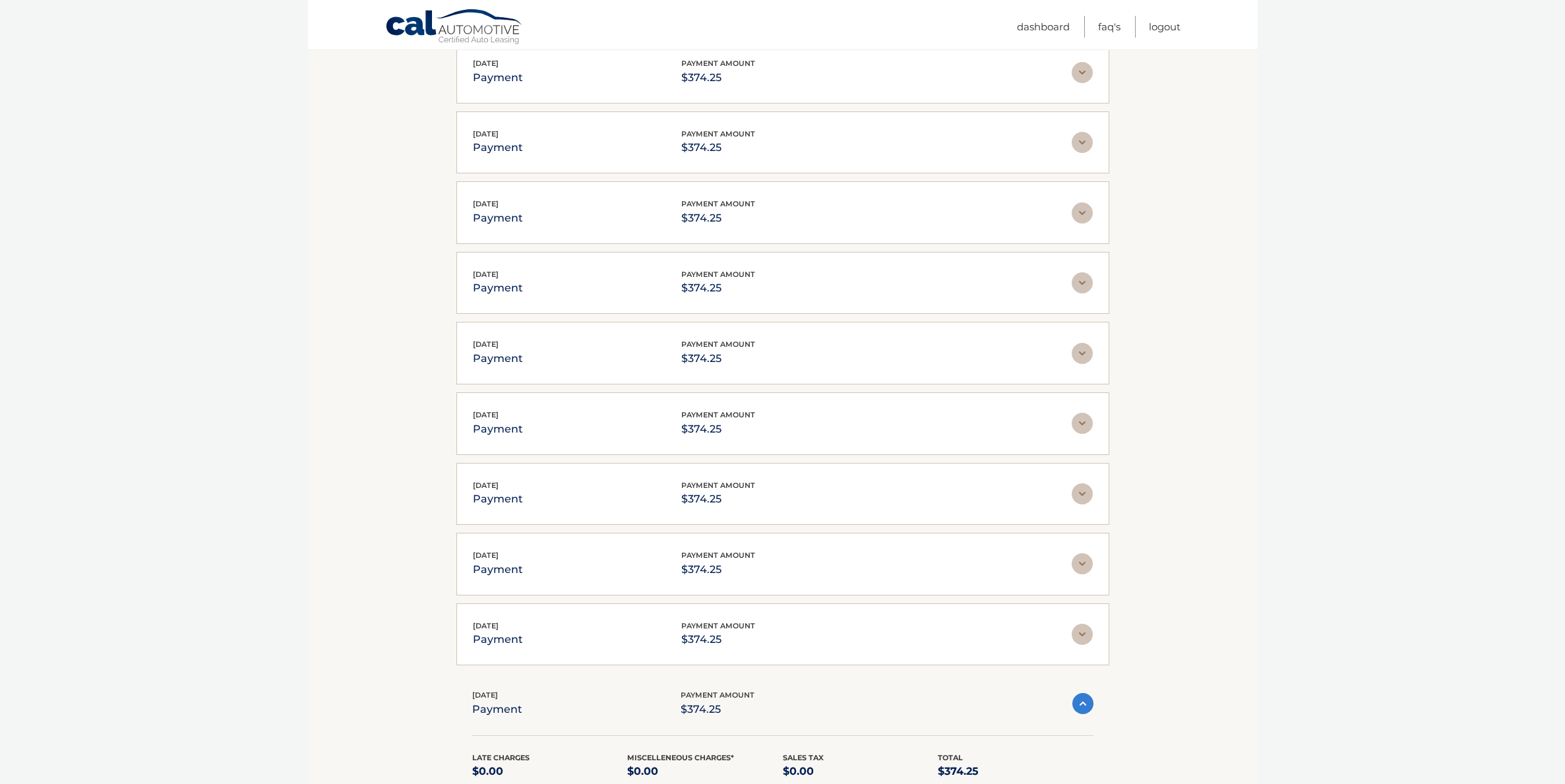
scroll to position [554, 0]
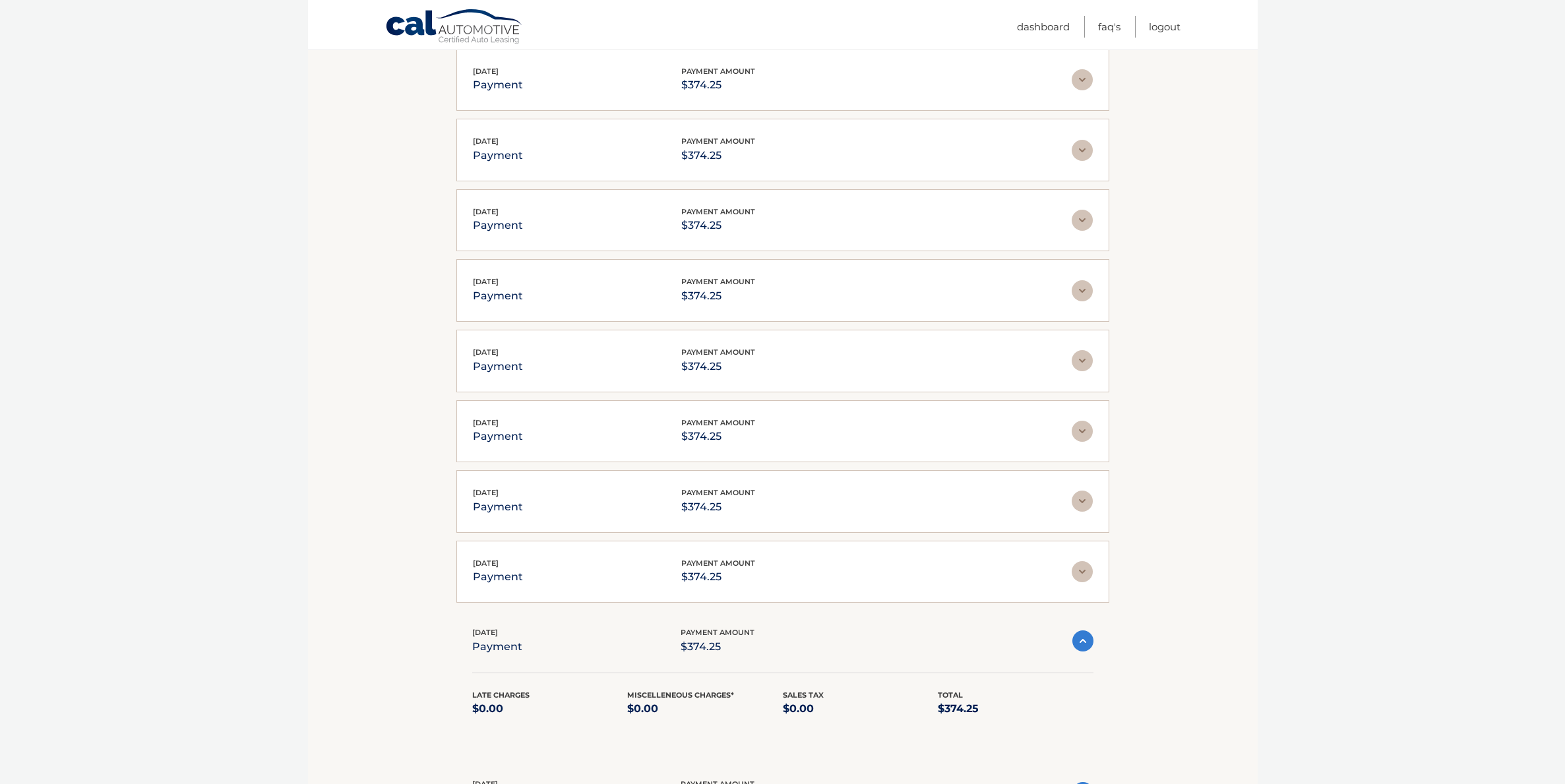
click at [519, 556] on div "[DATE] payment payment amount $374.25 Late Charges $0.00 Miscelleneous Charges*…" at bounding box center [782, 572] width 653 height 62
click at [520, 498] on p "payment" at bounding box center [497, 507] width 50 height 18
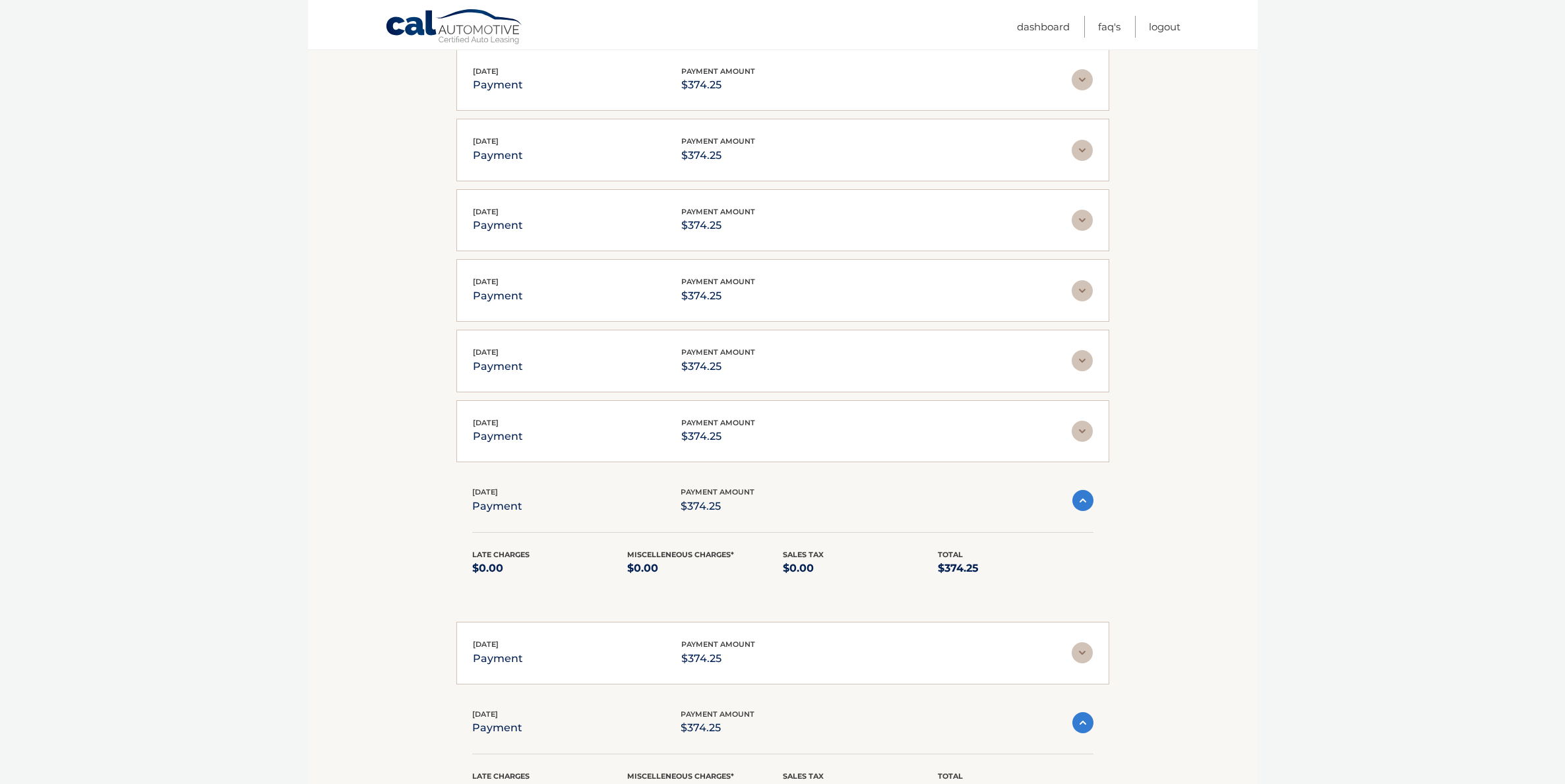
click at [517, 665] on p "payment" at bounding box center [497, 658] width 50 height 18
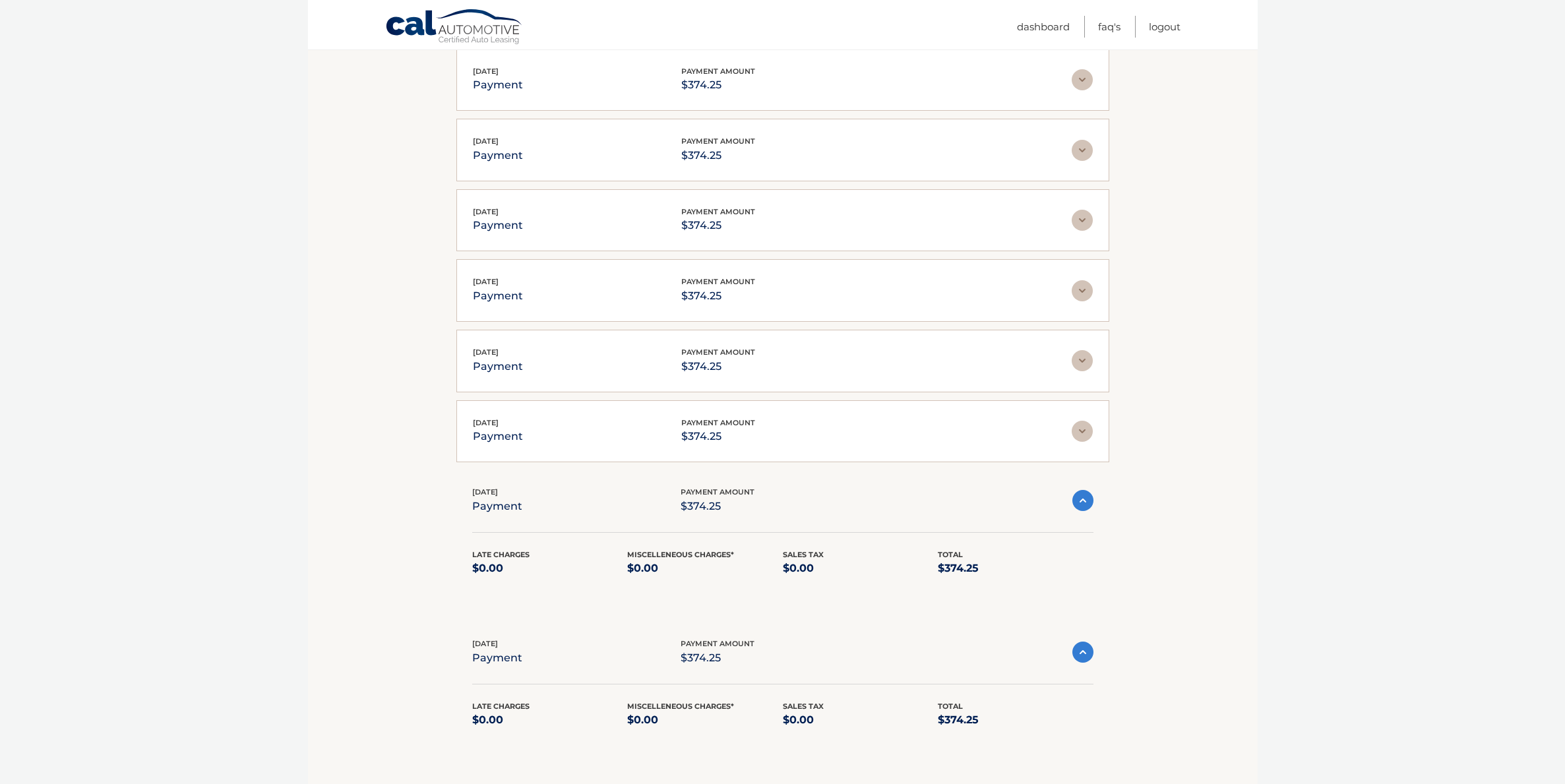
click at [515, 441] on p "payment" at bounding box center [497, 436] width 50 height 18
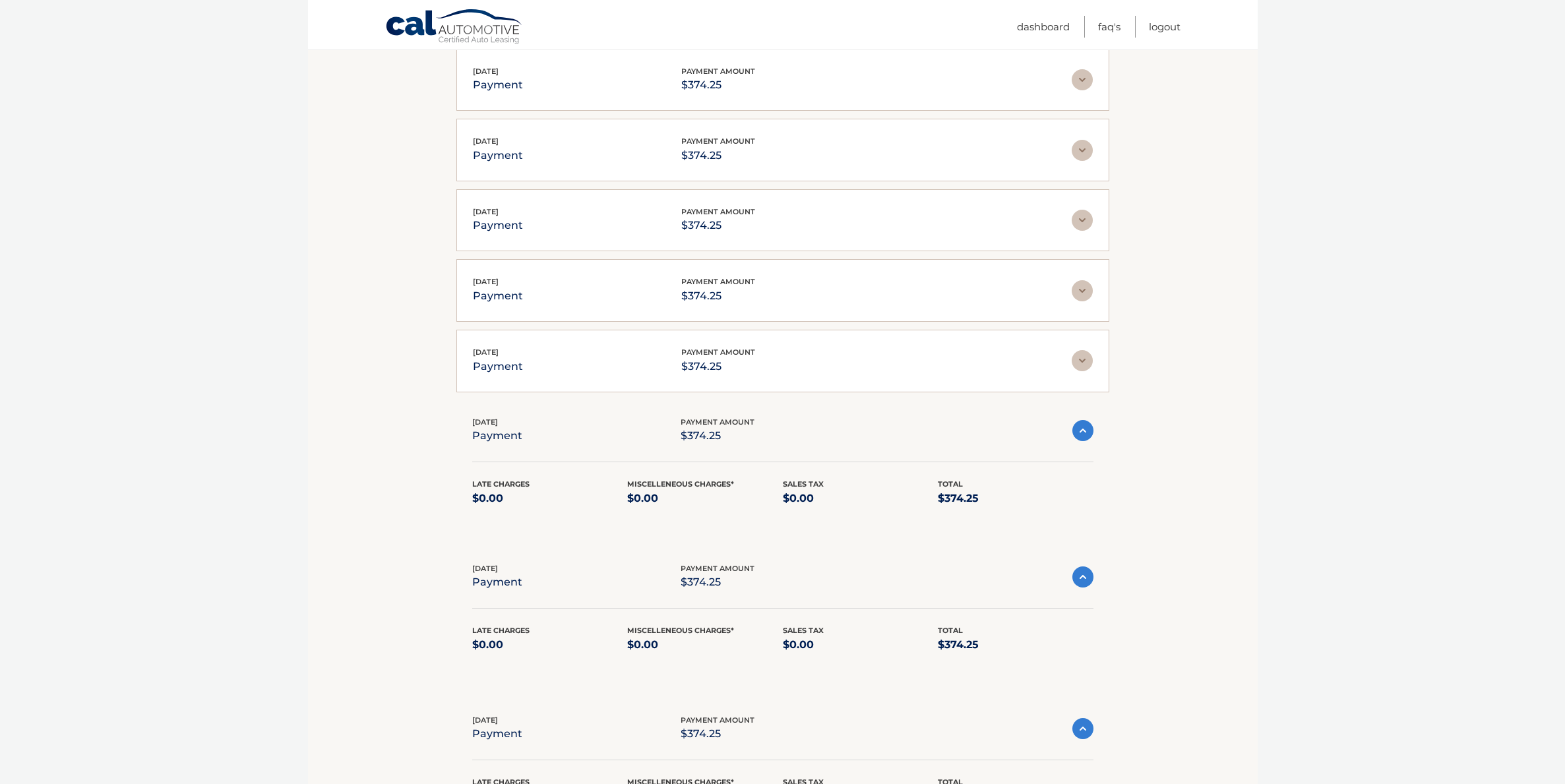
click at [515, 382] on div "[DATE] payment payment amount $374.25 Late Charges $0.00 Miscelleneous Charges*…" at bounding box center [782, 361] width 653 height 62
click at [520, 307] on div "[DATE] payment payment amount $374.25 Late Charges $0.00 Miscelleneous Charges*…" at bounding box center [782, 290] width 653 height 62
click at [506, 222] on p "payment" at bounding box center [497, 225] width 50 height 18
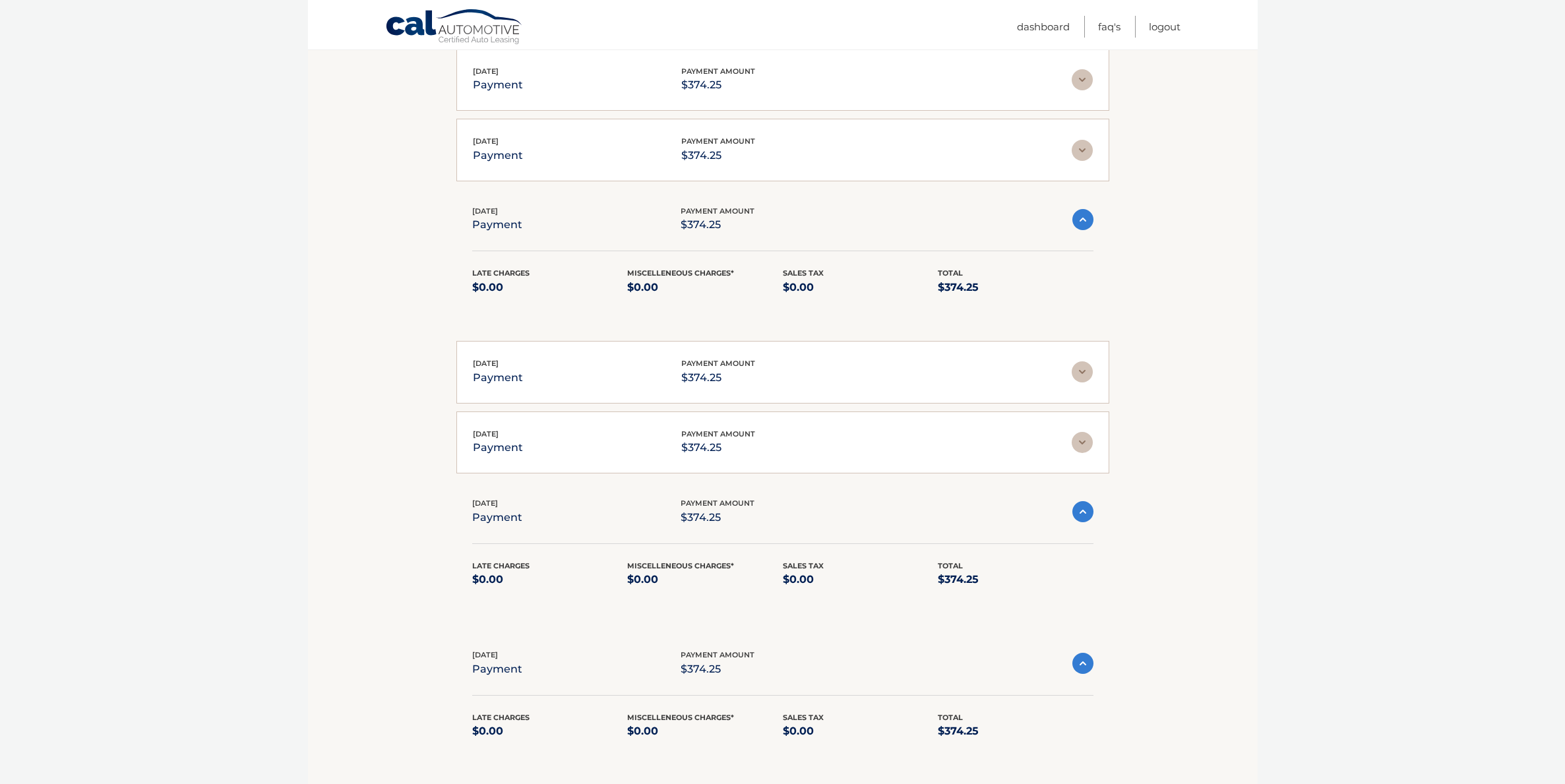
click at [507, 156] on p "payment" at bounding box center [497, 155] width 50 height 18
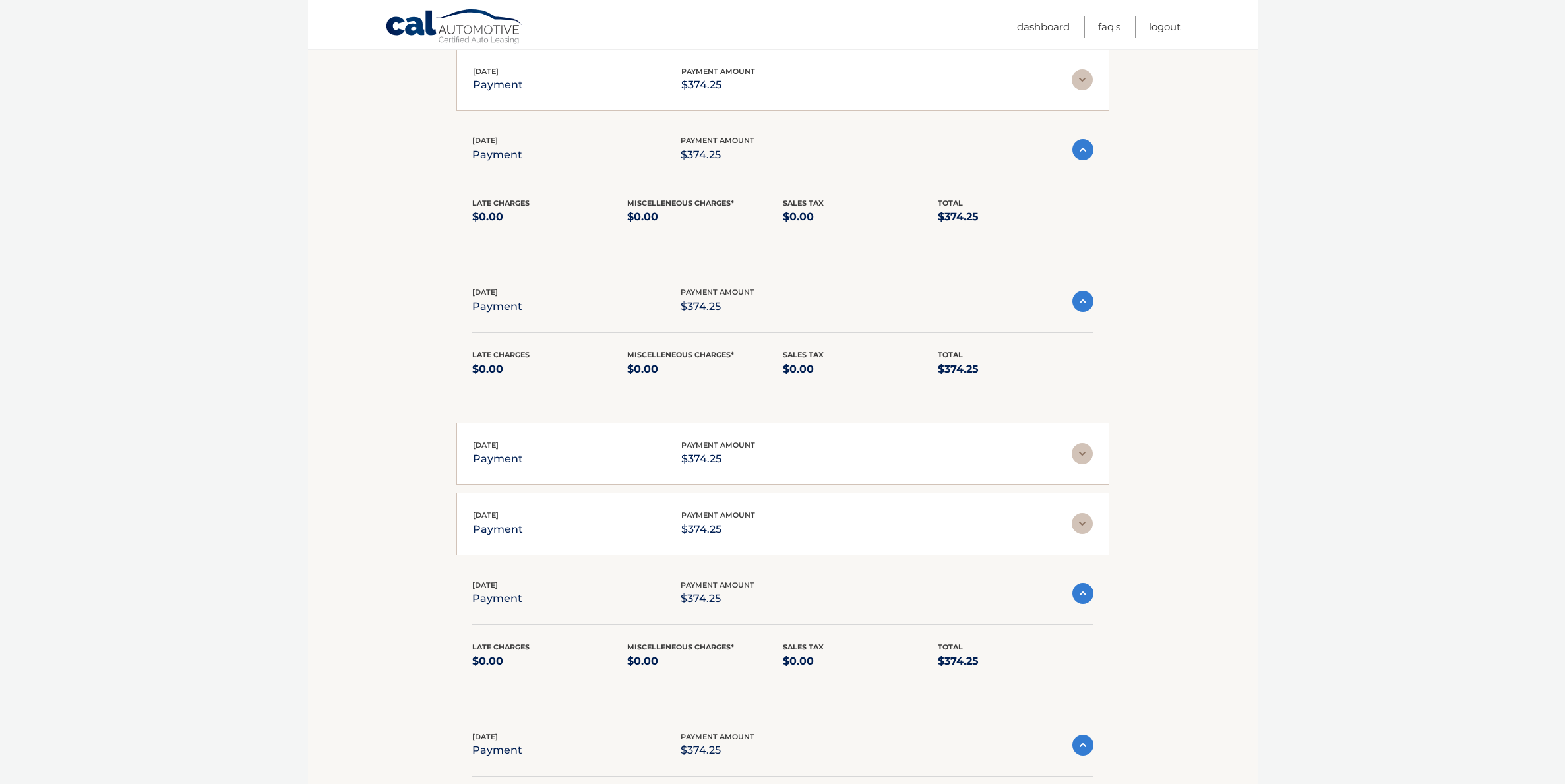
click at [515, 98] on div "[DATE] payment payment amount $374.25 Late Charges $0.00 Miscelleneous Charges*…" at bounding box center [782, 80] width 653 height 62
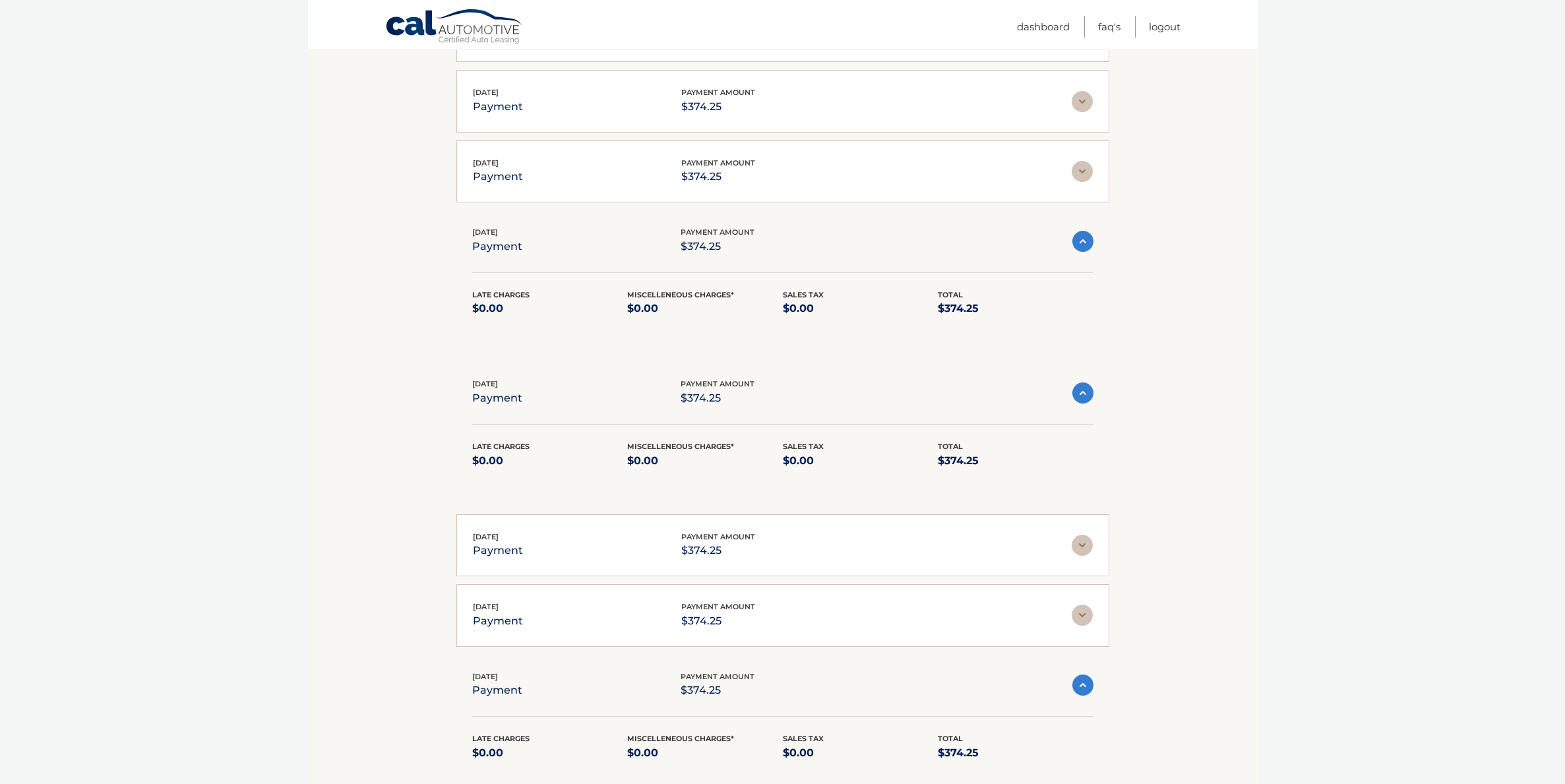
scroll to position [463, 0]
drag, startPoint x: 525, startPoint y: 189, endPoint x: 542, endPoint y: 146, distance: 46.2
click at [525, 189] on div "[DATE] payment payment amount $374.25 Late Charges $0.00 Miscelleneous Charges*…" at bounding box center [782, 171] width 653 height 62
click at [522, 170] on div "[DATE] payment payment amount $374.25" at bounding box center [772, 170] width 599 height 30
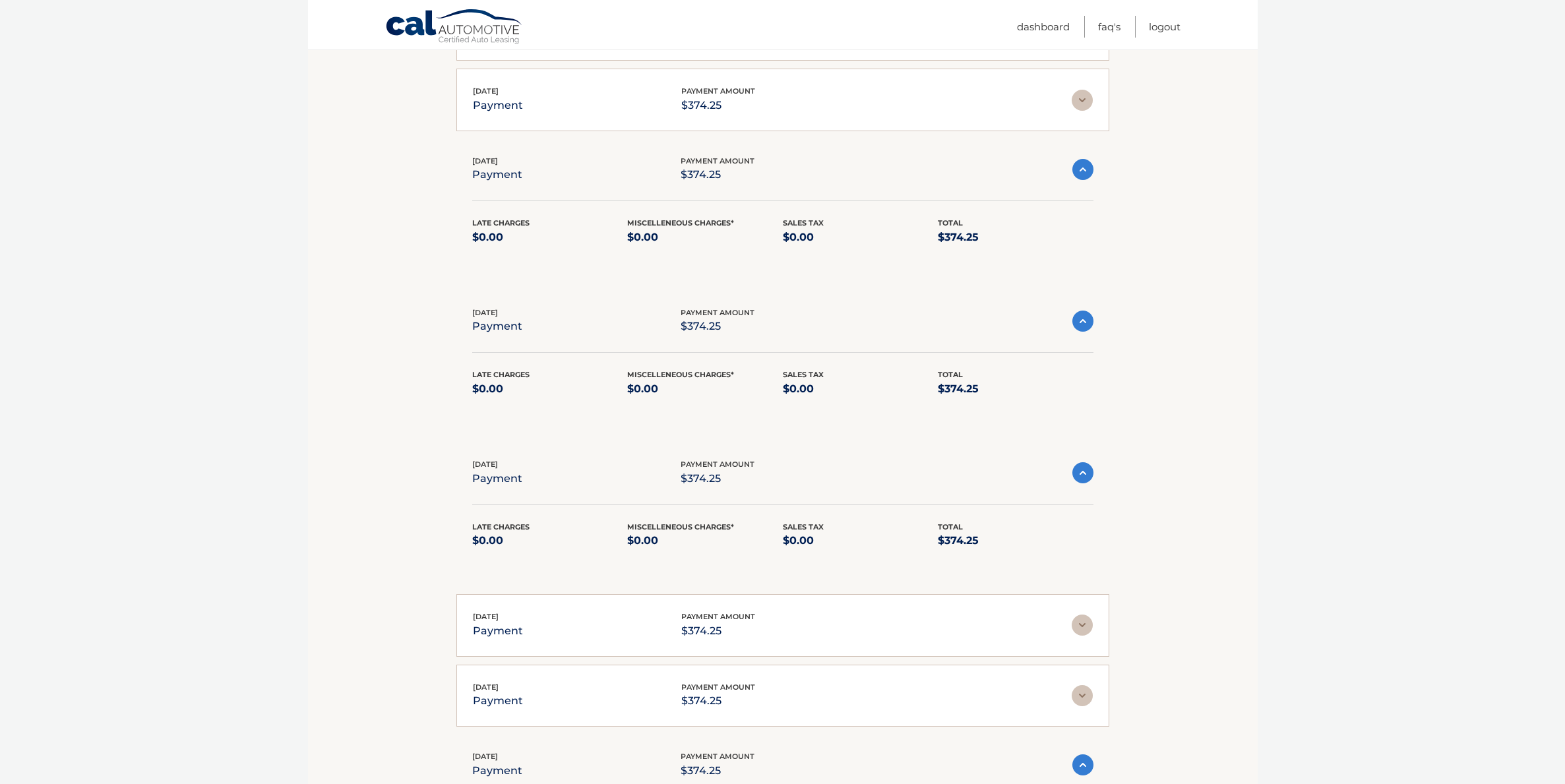
click at [494, 111] on p "payment" at bounding box center [497, 105] width 50 height 18
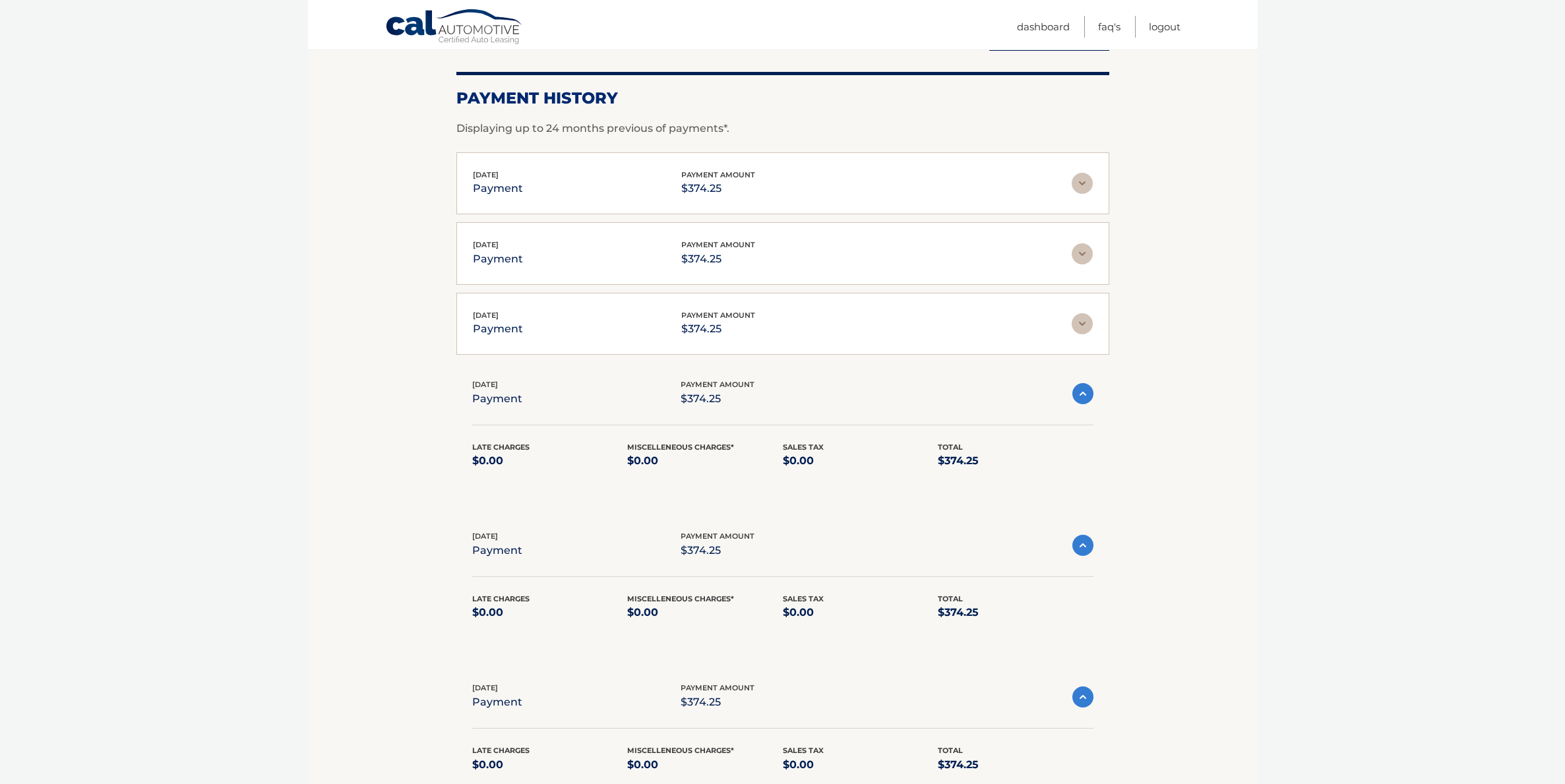
scroll to position [112, 0]
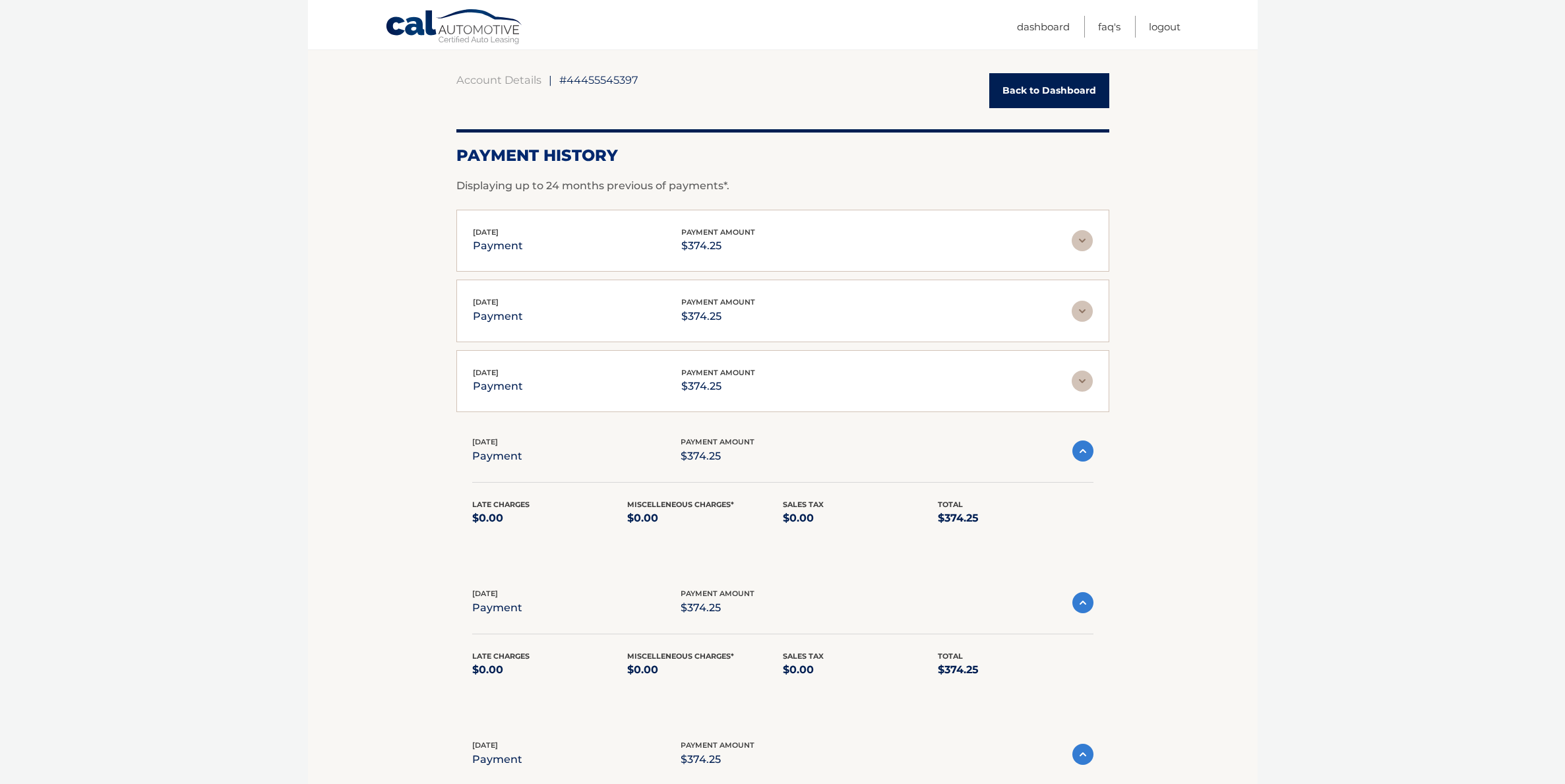
click at [497, 390] on p "payment" at bounding box center [497, 386] width 50 height 18
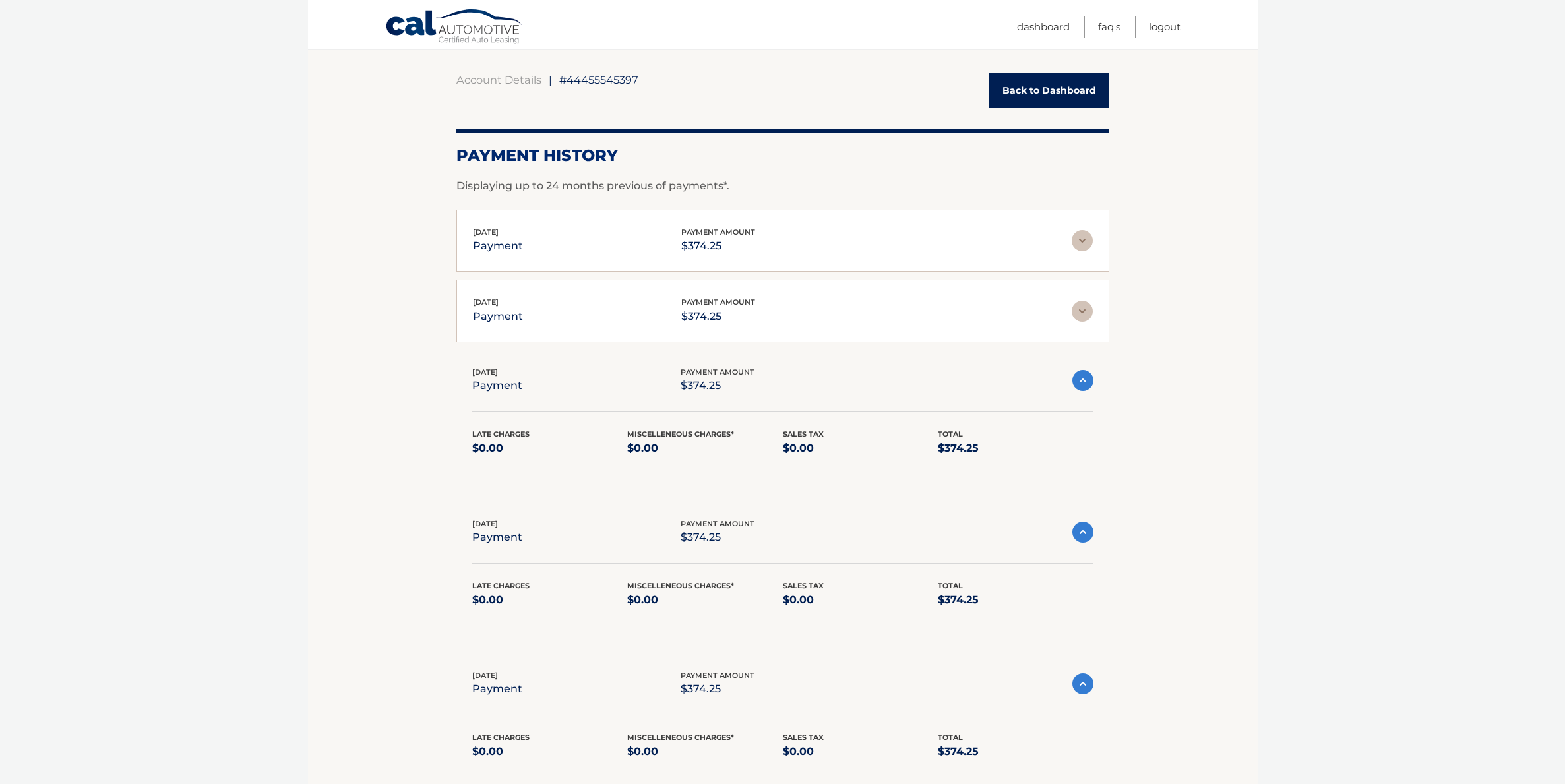
click at [504, 307] on p "payment" at bounding box center [497, 316] width 50 height 18
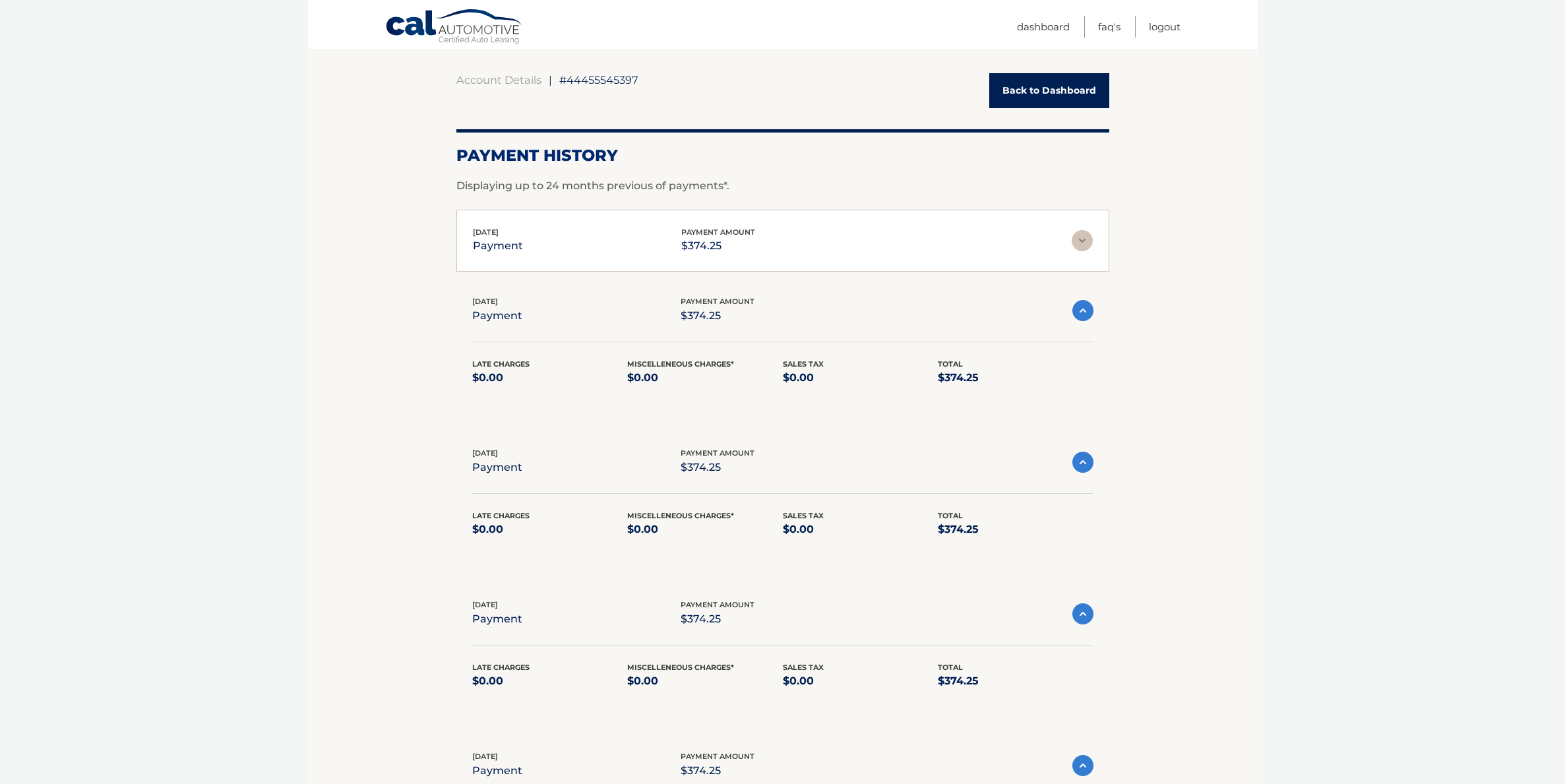
click at [518, 238] on p "payment" at bounding box center [497, 246] width 50 height 18
